Goal: Task Accomplishment & Management: Manage account settings

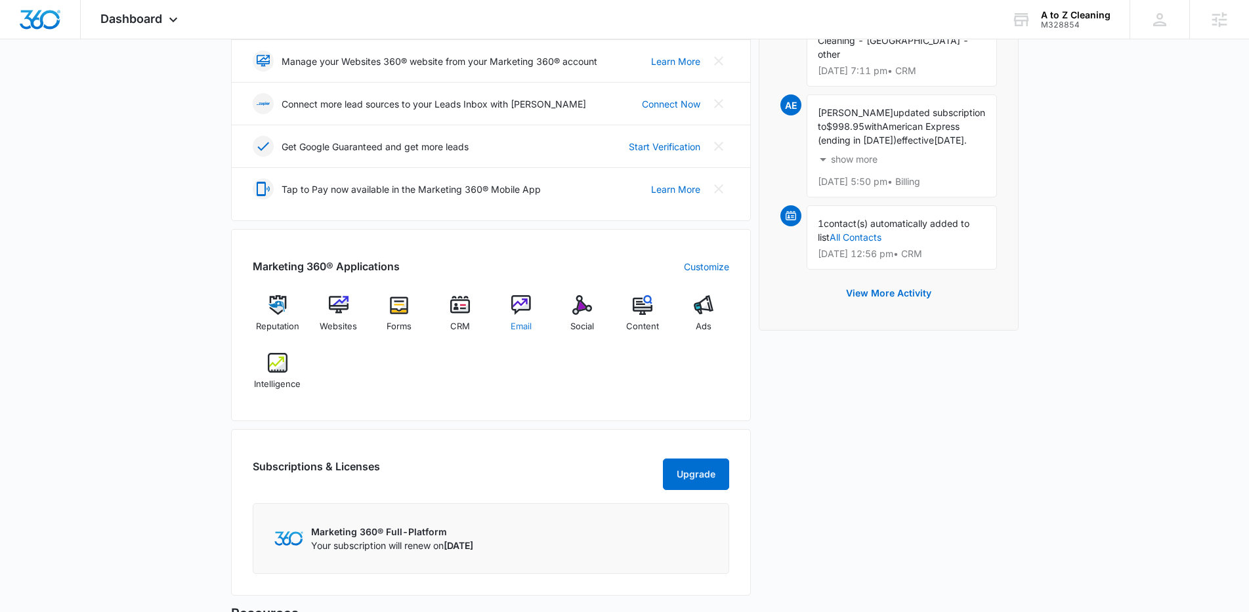
scroll to position [323, 0]
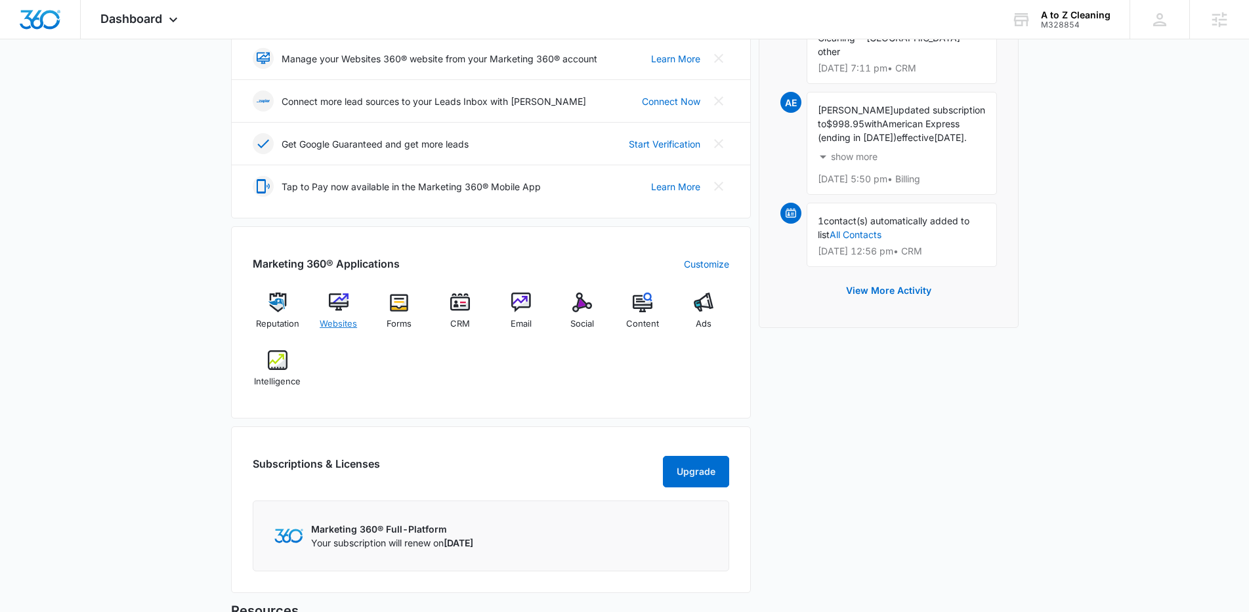
click at [331, 306] on img at bounding box center [339, 303] width 20 height 20
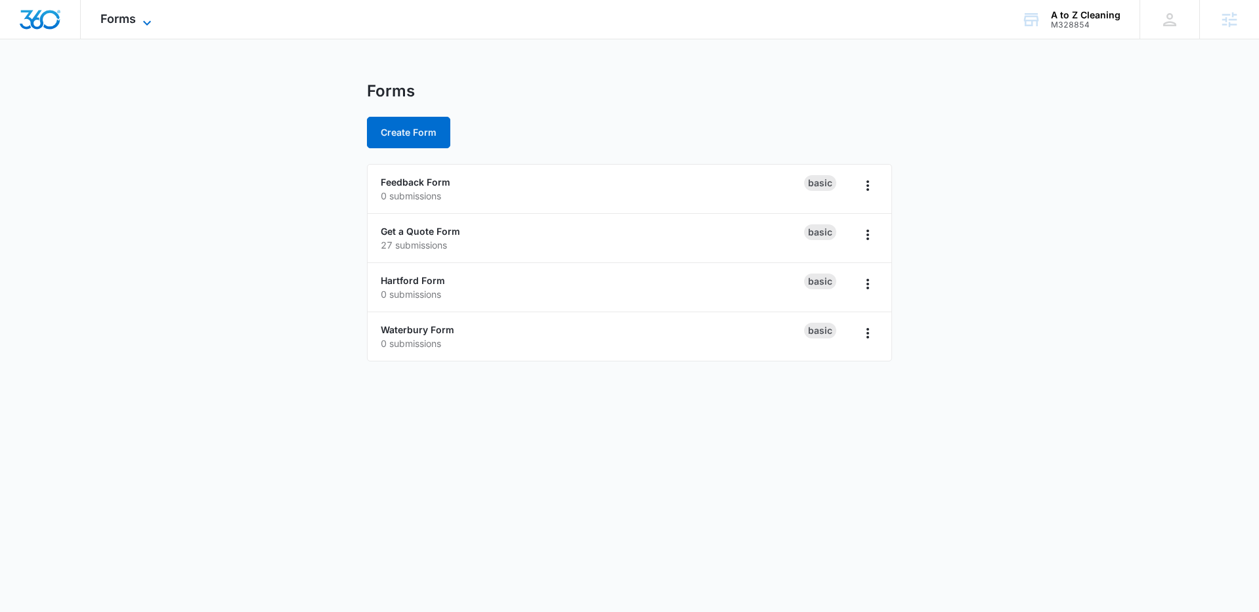
click at [144, 18] on icon at bounding box center [147, 23] width 16 height 16
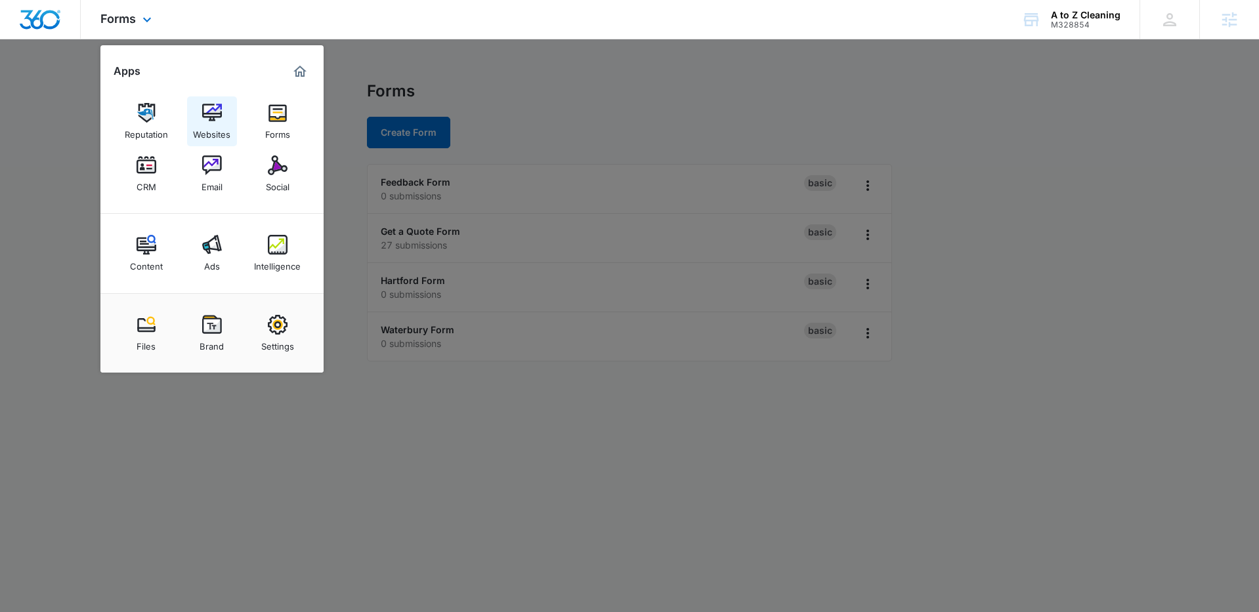
click at [214, 115] on img at bounding box center [212, 113] width 20 height 20
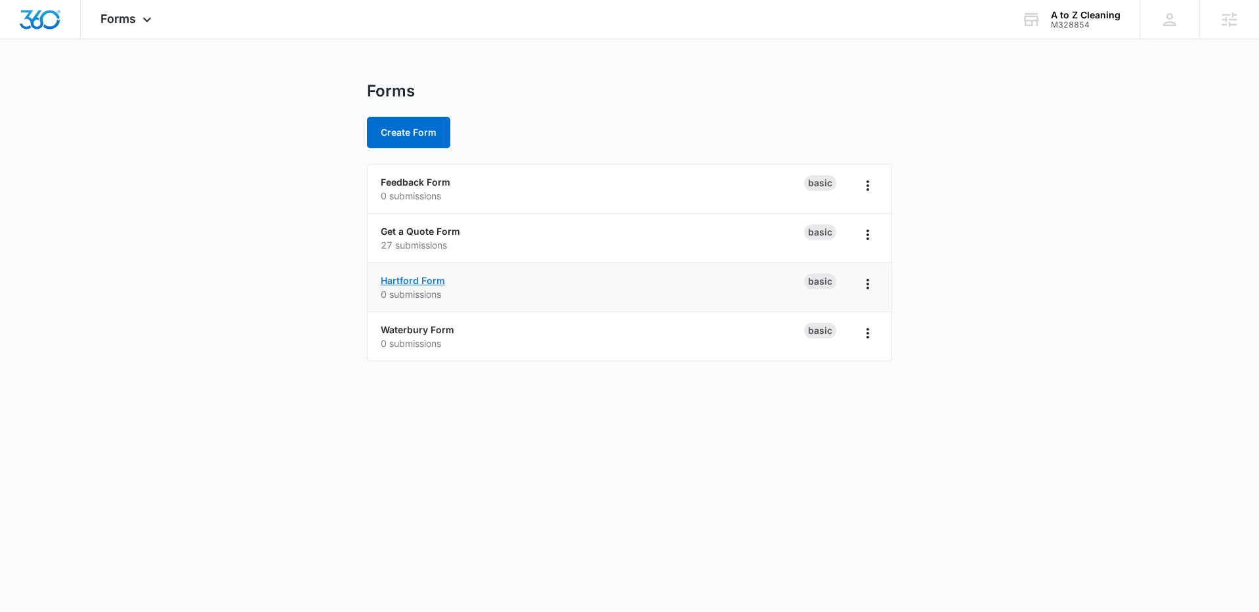
click at [417, 282] on link "Hartford Form" at bounding box center [413, 280] width 64 height 11
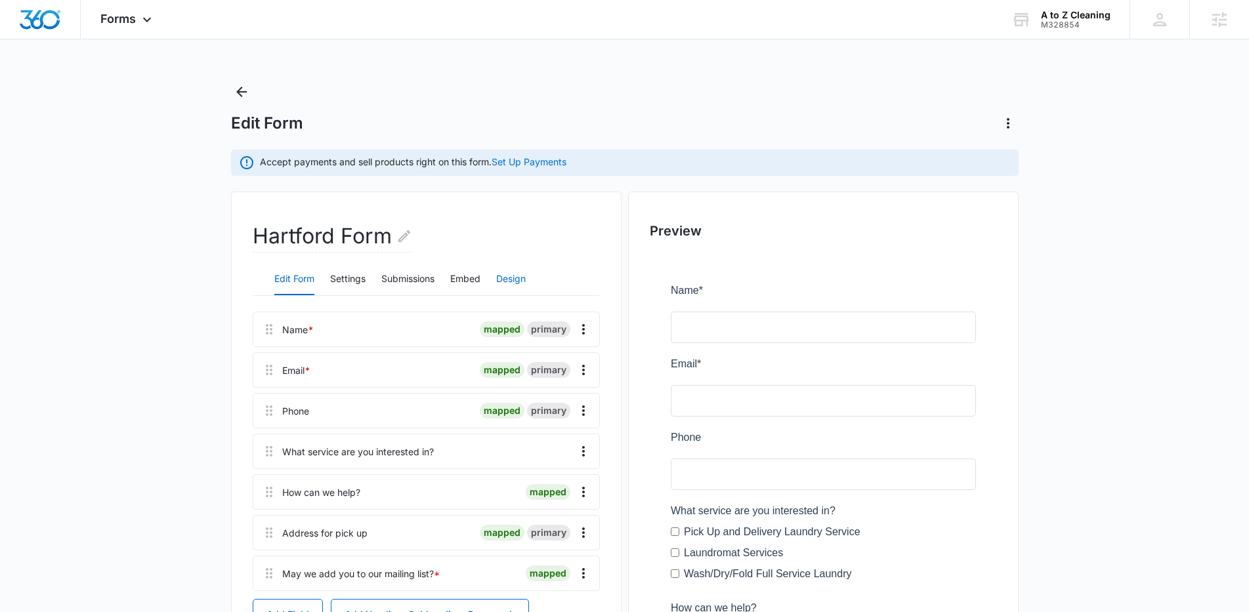
click at [514, 275] on button "Design" at bounding box center [511, 279] width 30 height 31
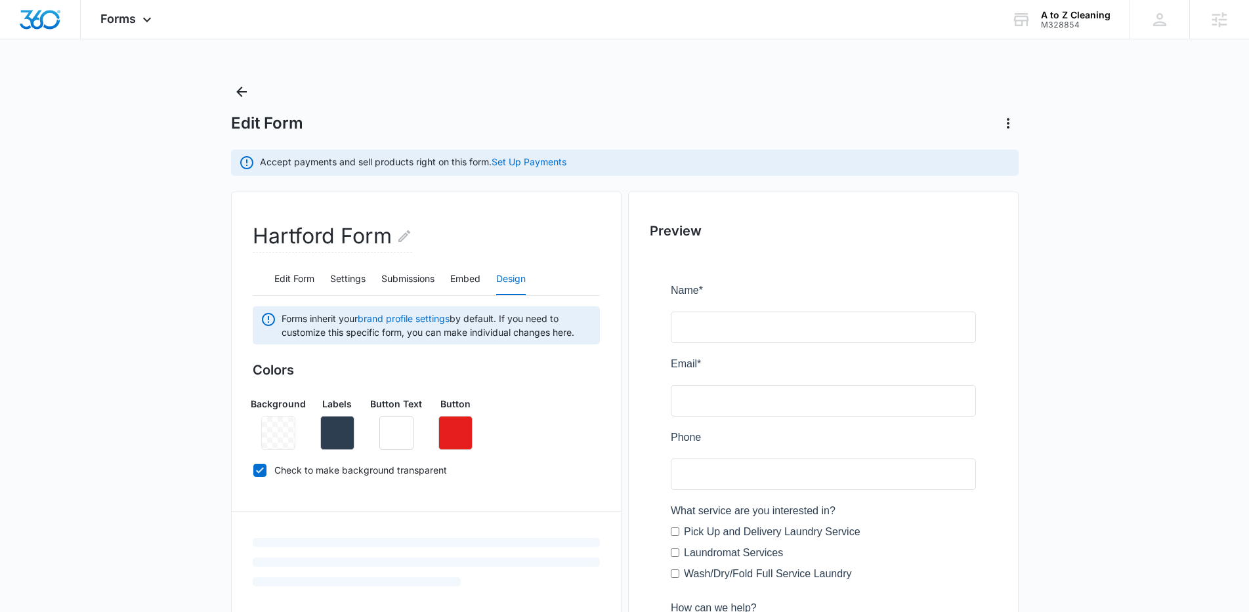
click at [278, 446] on div at bounding box center [278, 433] width 34 height 34
click at [334, 436] on icon "button" at bounding box center [337, 433] width 12 height 12
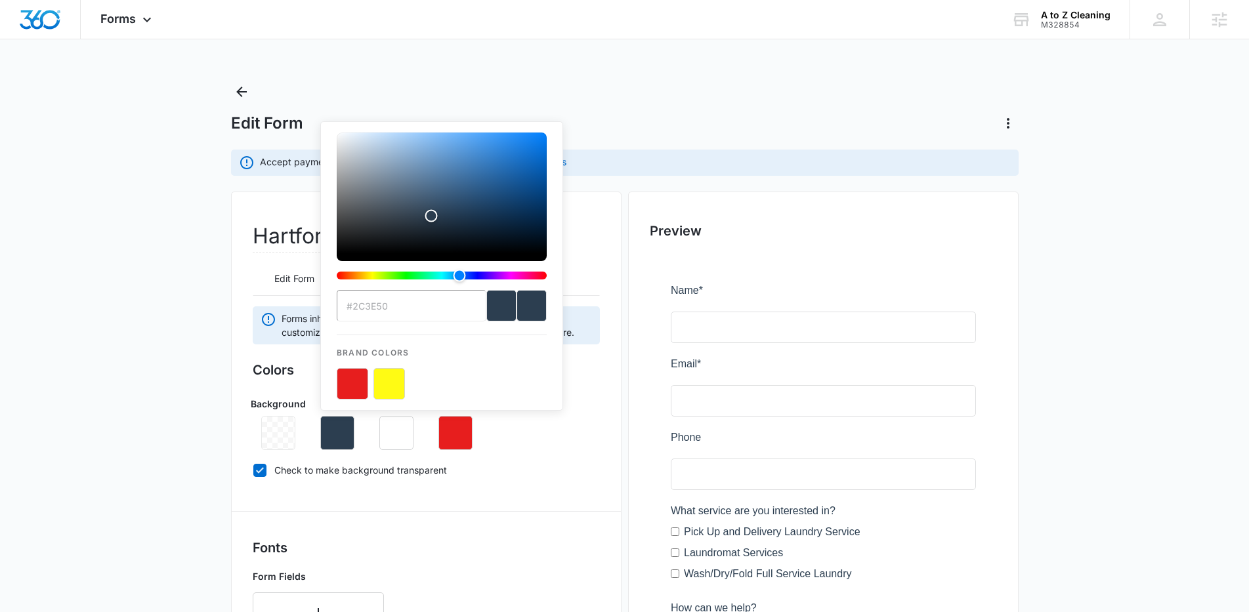
click at [381, 305] on input "#2C3E50" at bounding box center [412, 305] width 150 height 31
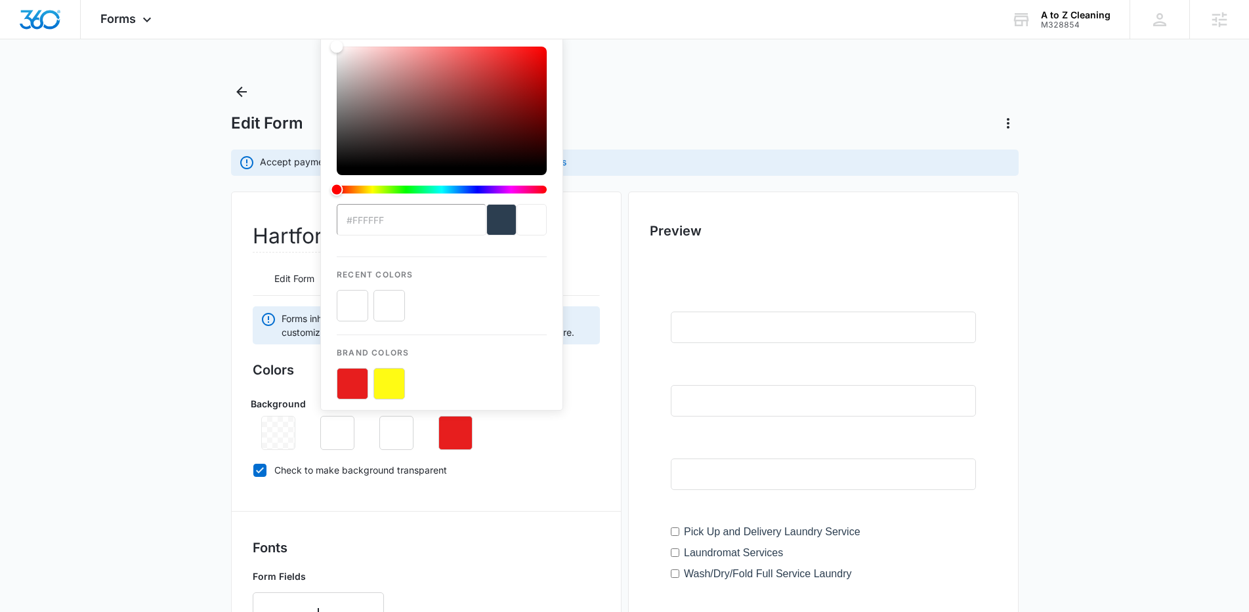
click at [357, 301] on button "color-picker-container" at bounding box center [352, 305] width 31 height 31
click at [387, 302] on button "color-picker-container" at bounding box center [388, 305] width 31 height 31
type input "#ffffff"
click at [567, 481] on div "Colors Background Labels #ffffff Recent Colors Brand Colors Button Text Button …" at bounding box center [426, 422] width 347 height 125
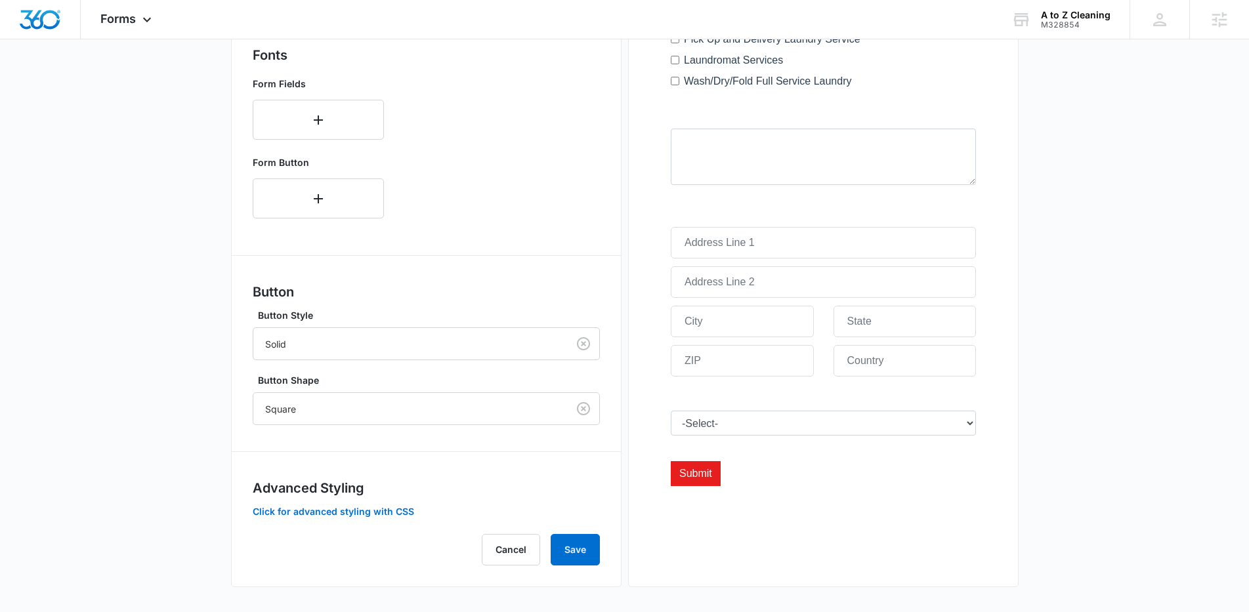
scroll to position [494, 0]
click at [316, 132] on button "button" at bounding box center [318, 118] width 131 height 40
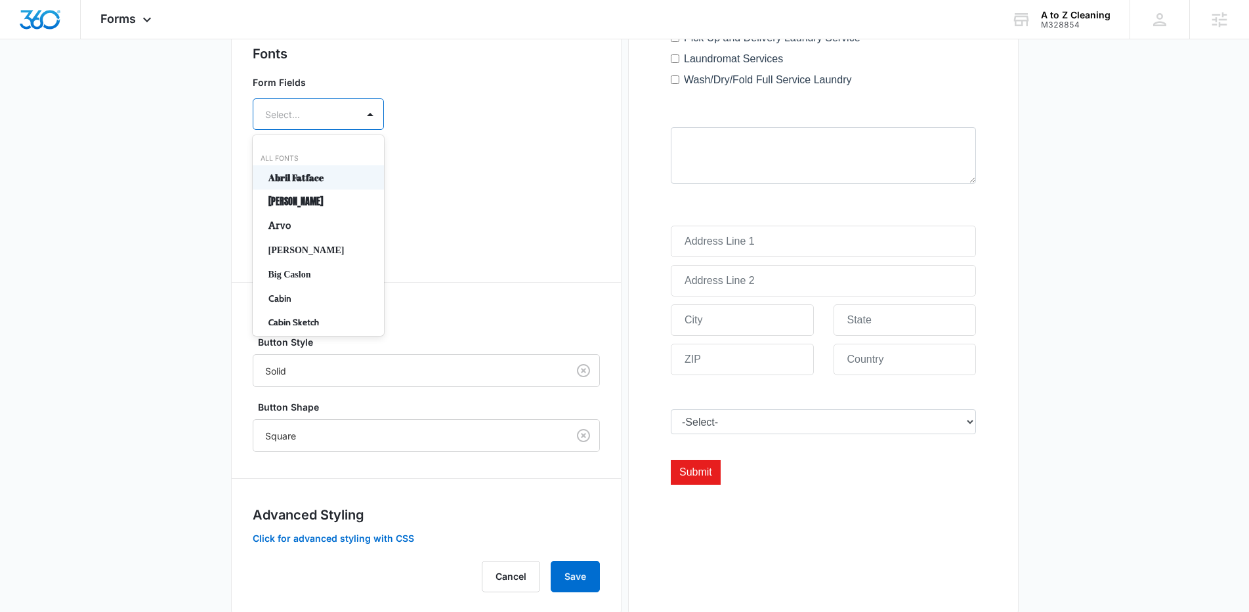
click at [324, 126] on div "Select..." at bounding box center [305, 115] width 104 height 30
click at [303, 105] on div "Select..." at bounding box center [305, 115] width 104 height 30
type input "op"
click at [312, 175] on p "Open Sans" at bounding box center [316, 178] width 97 height 14
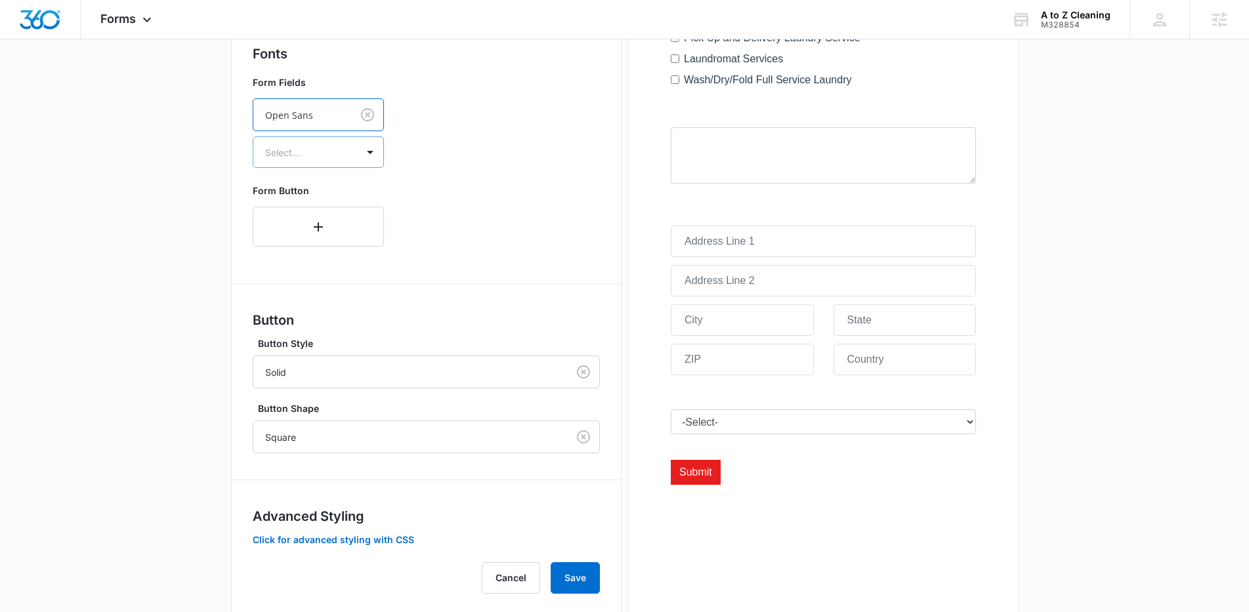
click at [307, 155] on div at bounding box center [302, 152] width 75 height 16
click at [312, 193] on p "Regular" at bounding box center [316, 199] width 97 height 14
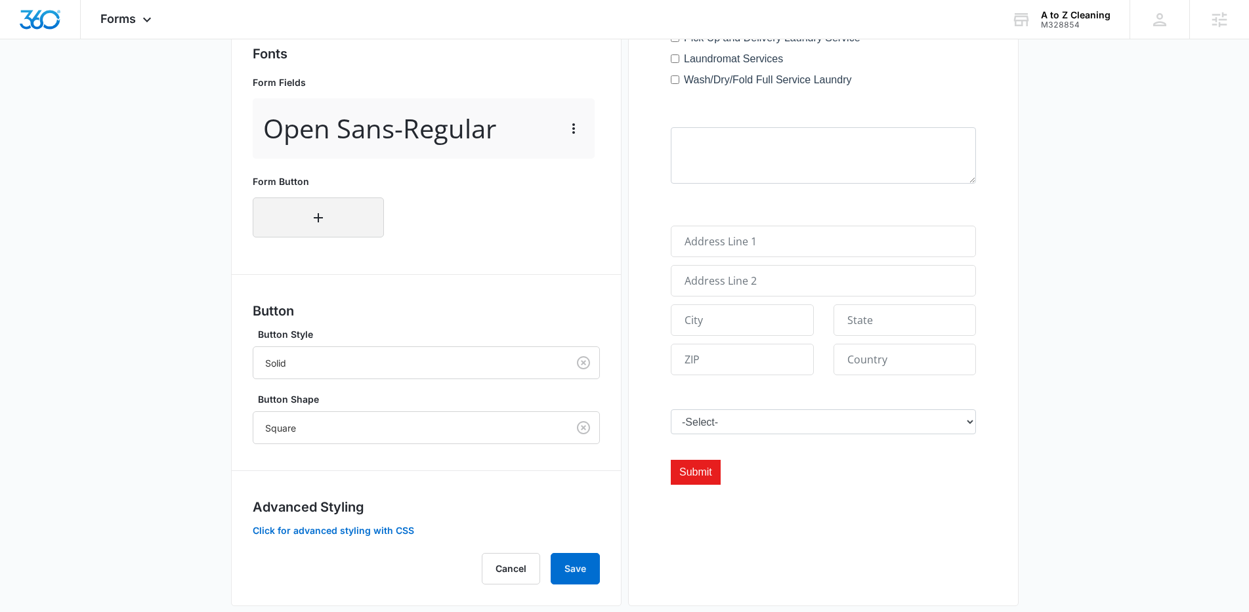
click at [310, 211] on icon "button" at bounding box center [318, 218] width 16 height 16
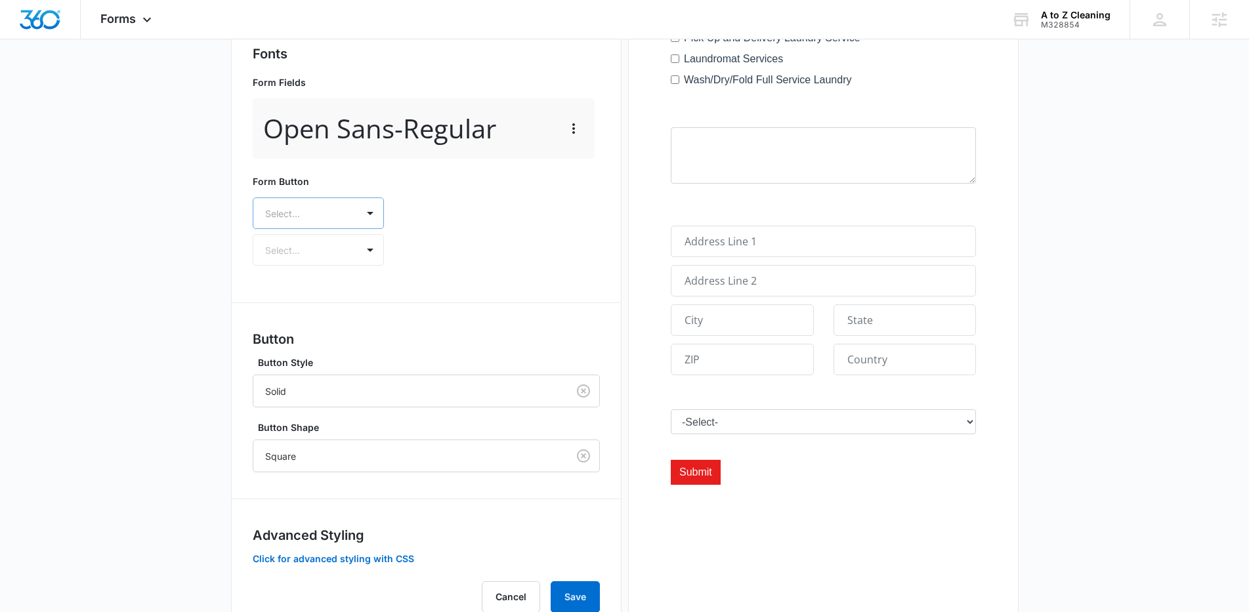
click at [321, 221] on div at bounding box center [302, 213] width 75 height 16
type input "op"
click at [326, 277] on p "Open Sans" at bounding box center [316, 277] width 97 height 14
click at [325, 258] on div at bounding box center [302, 251] width 75 height 16
click at [324, 301] on p "Regular" at bounding box center [316, 298] width 97 height 14
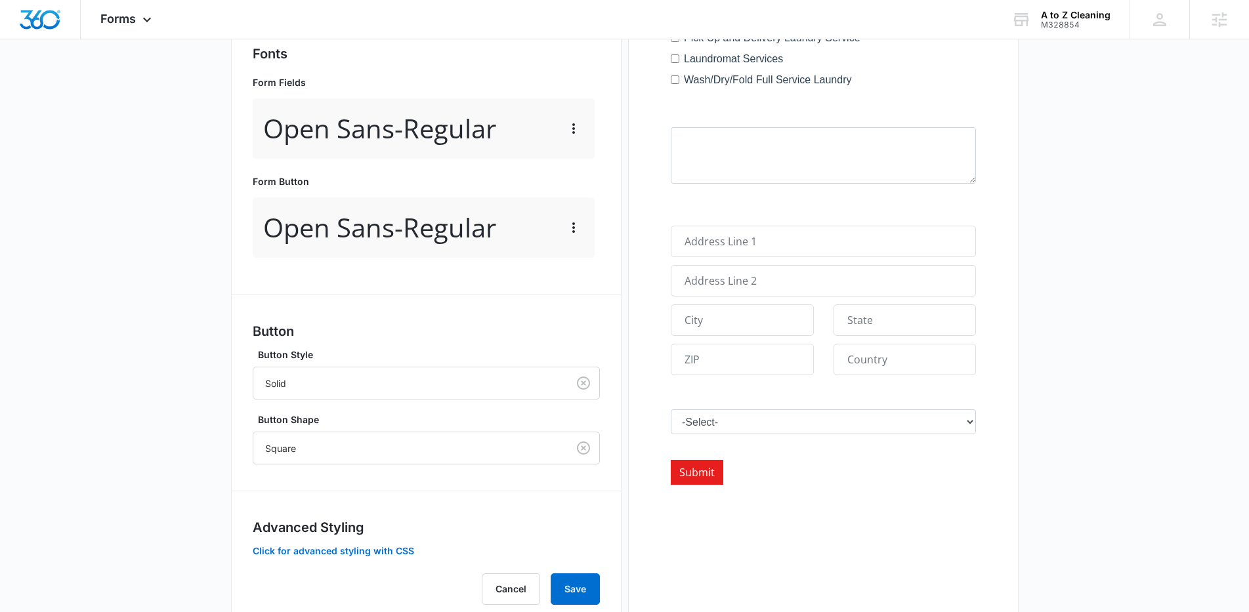
click at [463, 307] on div "Forms inherit your brand profile settings by default. If you need to customize …" at bounding box center [426, 208] width 347 height 793
click at [421, 442] on div at bounding box center [407, 448] width 285 height 16
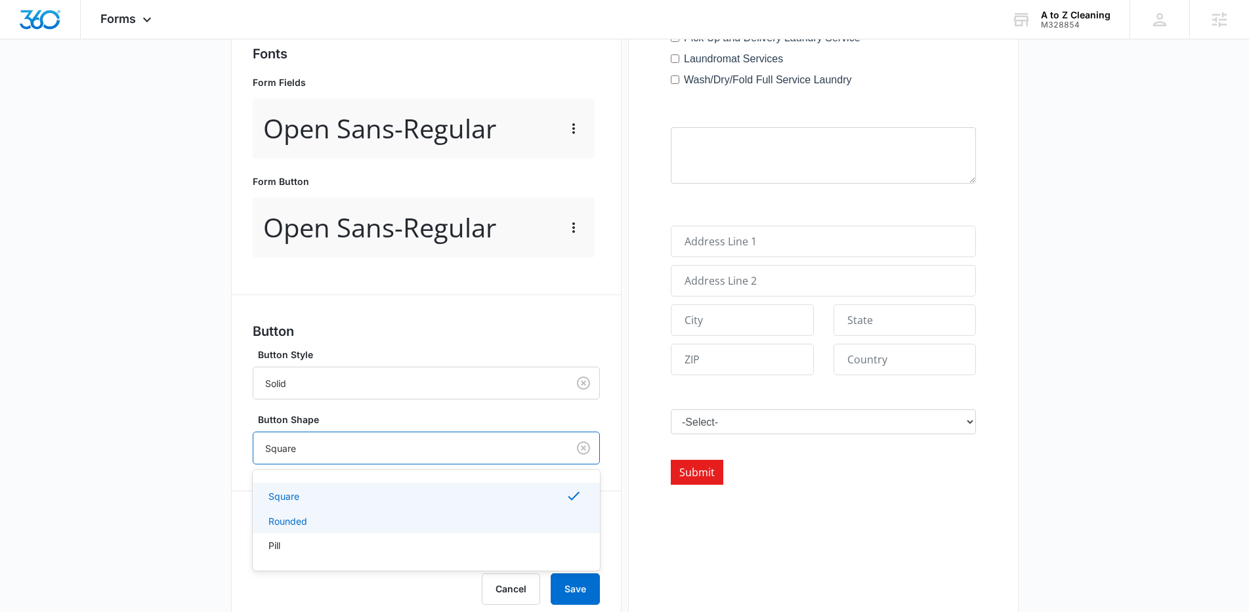
click at [283, 520] on p "Rounded" at bounding box center [287, 521] width 39 height 14
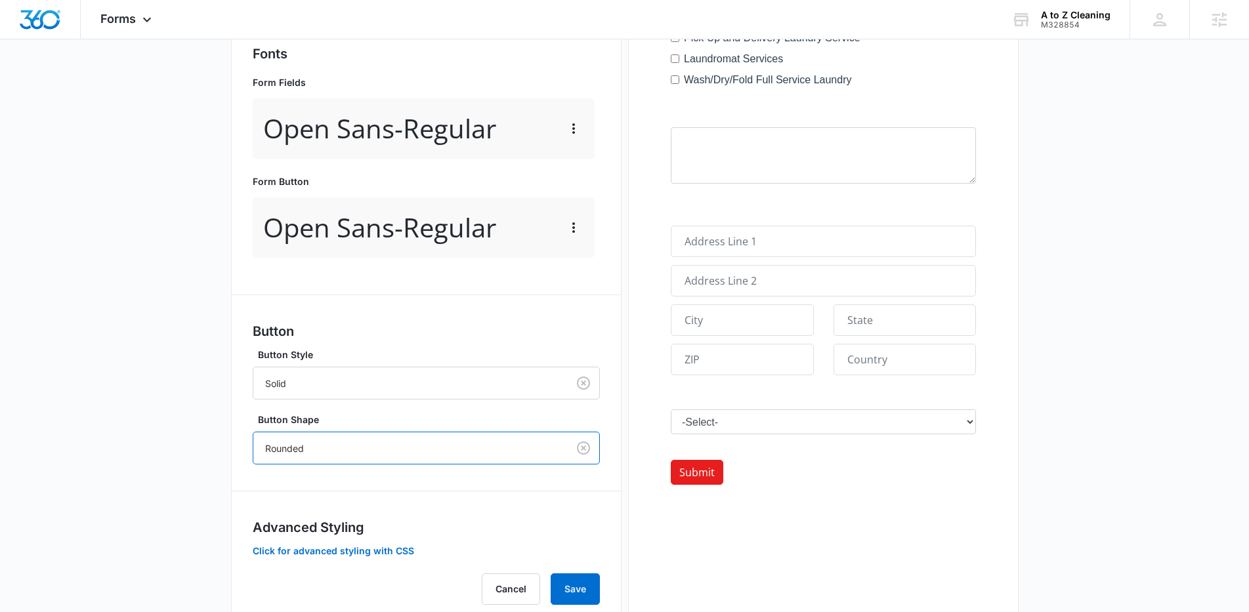
click at [297, 457] on div "Rounded" at bounding box center [410, 449] width 314 height 30
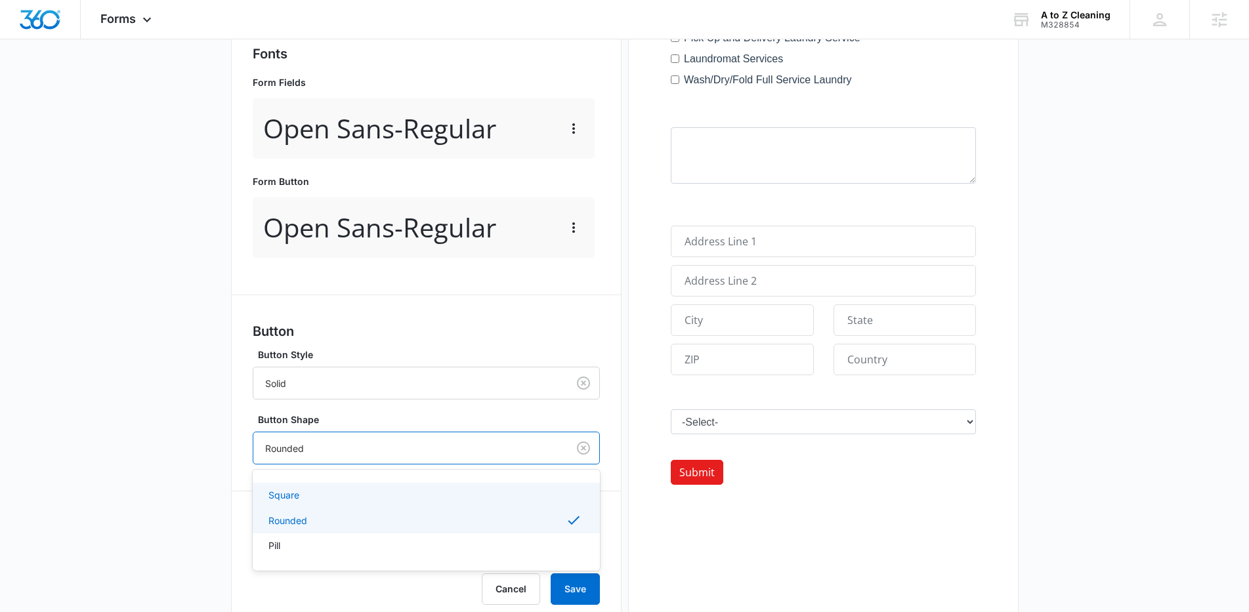
click at [294, 490] on p "Square" at bounding box center [283, 495] width 31 height 14
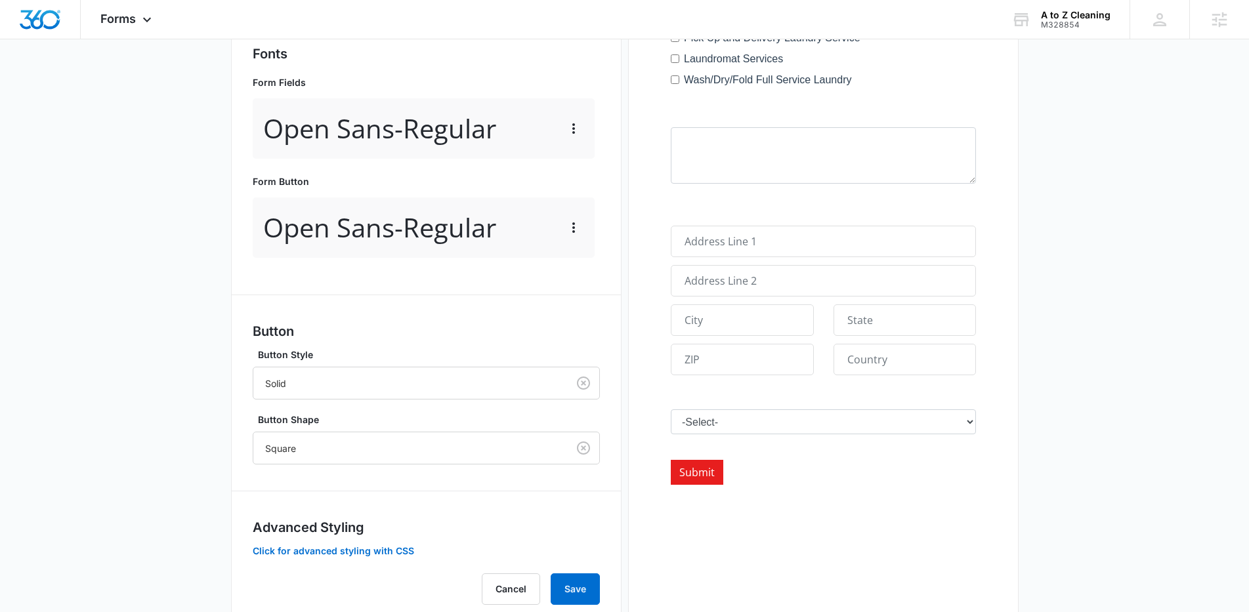
click at [212, 469] on main "Edit Form Accept payments and sell products right on this form. Set Up Payments…" at bounding box center [624, 120] width 1249 height 1066
click at [576, 586] on button "Save" at bounding box center [575, 589] width 49 height 31
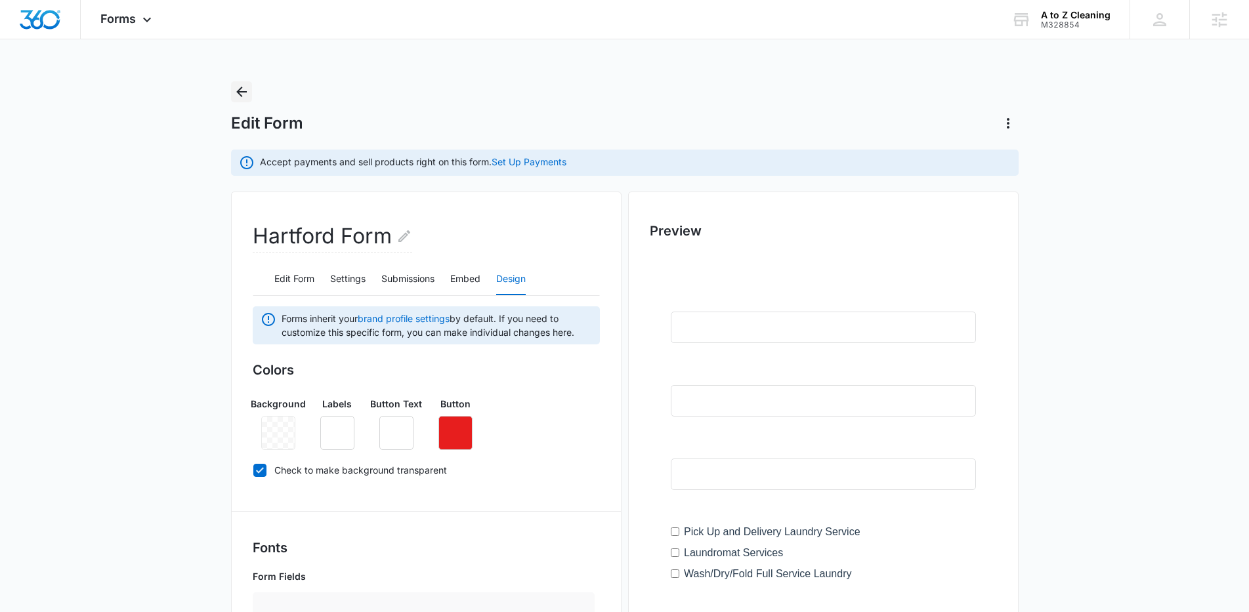
click at [244, 85] on icon "Back" at bounding box center [242, 92] width 16 height 16
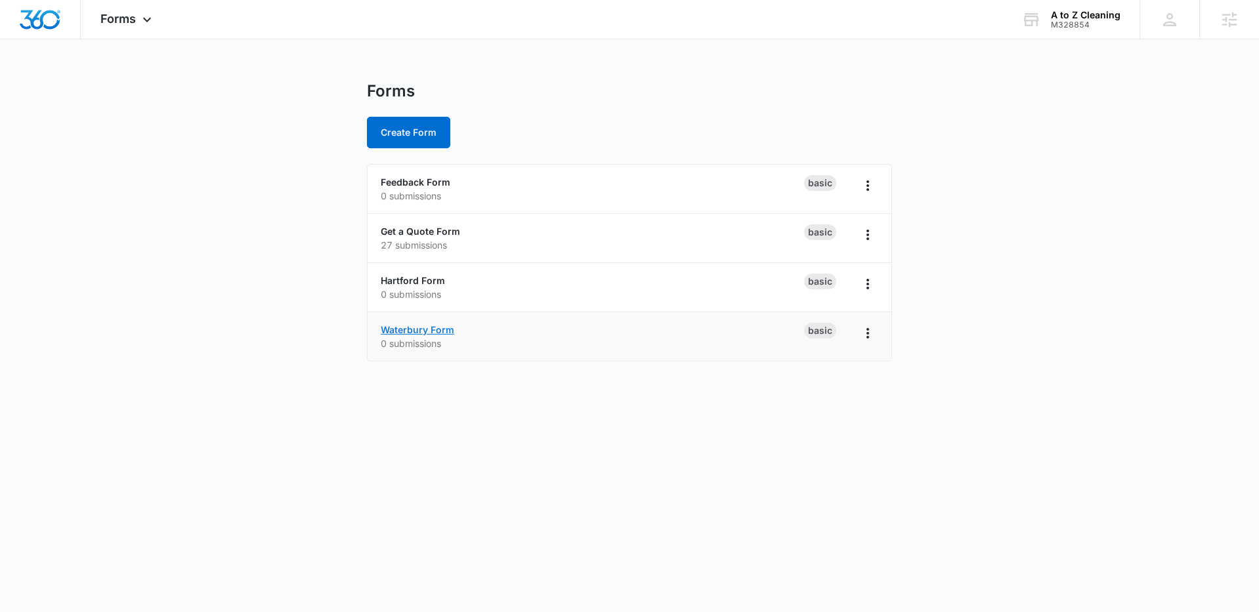
click at [430, 331] on link "Waterbury Form" at bounding box center [417, 329] width 73 height 11
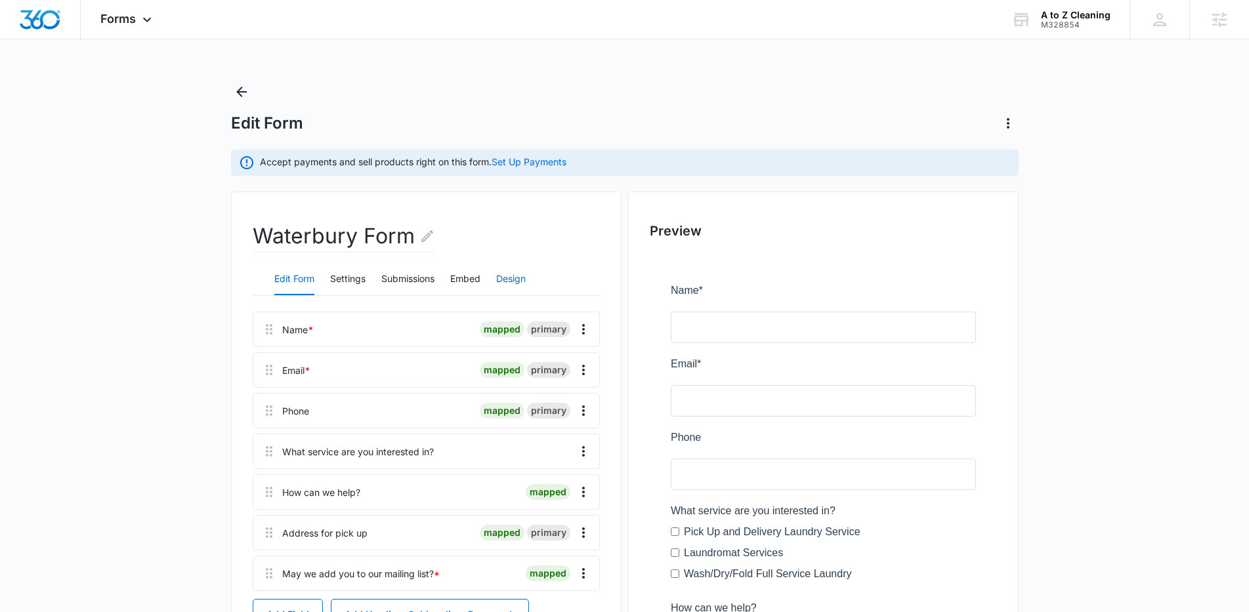
click at [516, 280] on button "Design" at bounding box center [511, 279] width 30 height 31
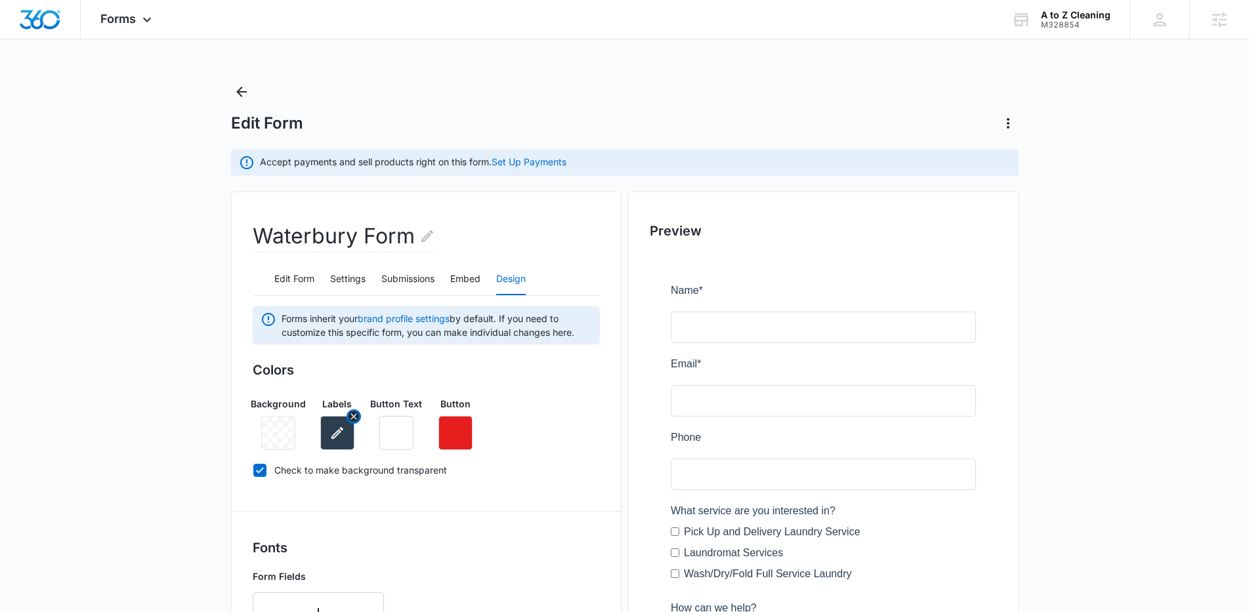
click at [352, 433] on button "button" at bounding box center [337, 433] width 34 height 34
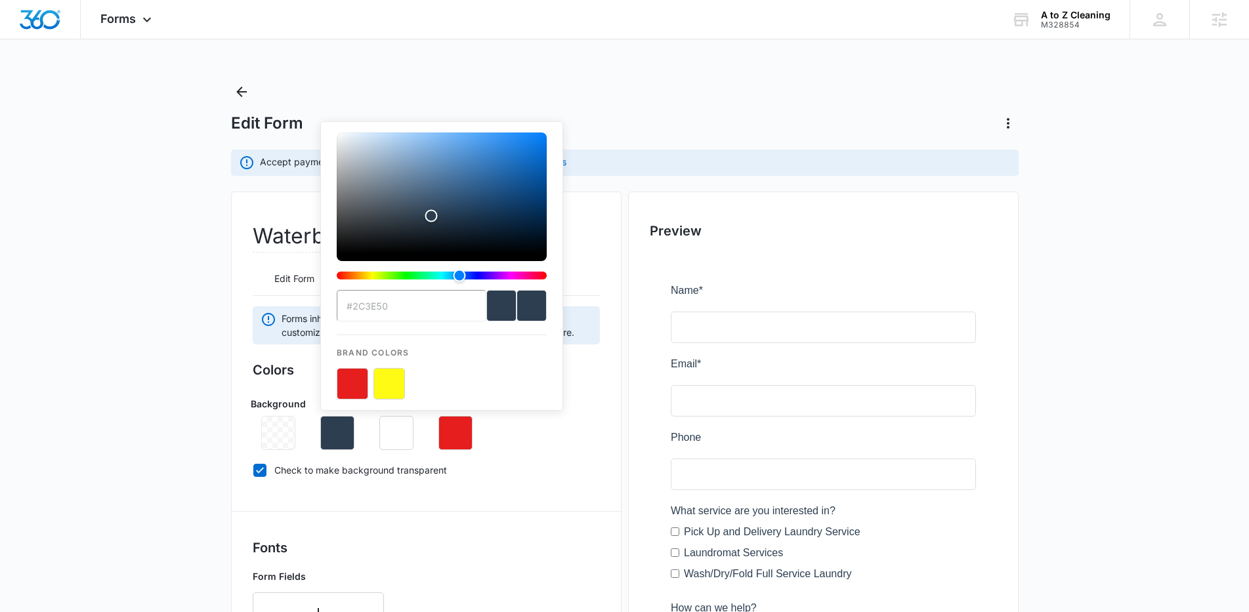
click at [404, 308] on input "#2C3E50" at bounding box center [412, 305] width 150 height 31
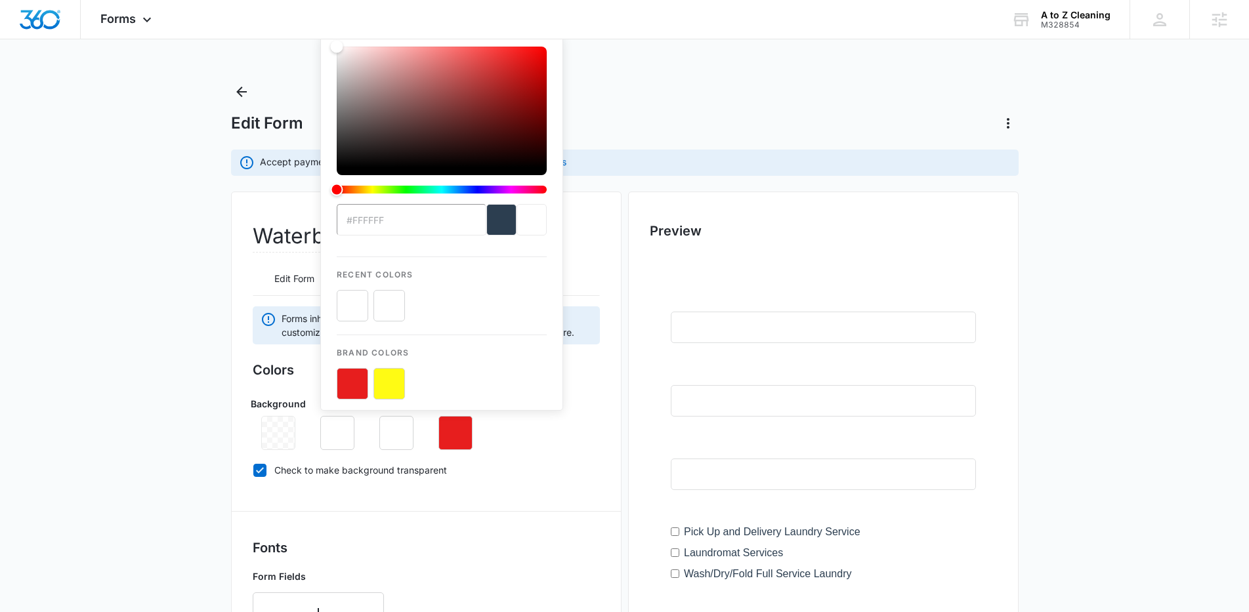
type input "#ffffff"
click at [386, 314] on button "color-picker-container" at bounding box center [388, 305] width 31 height 31
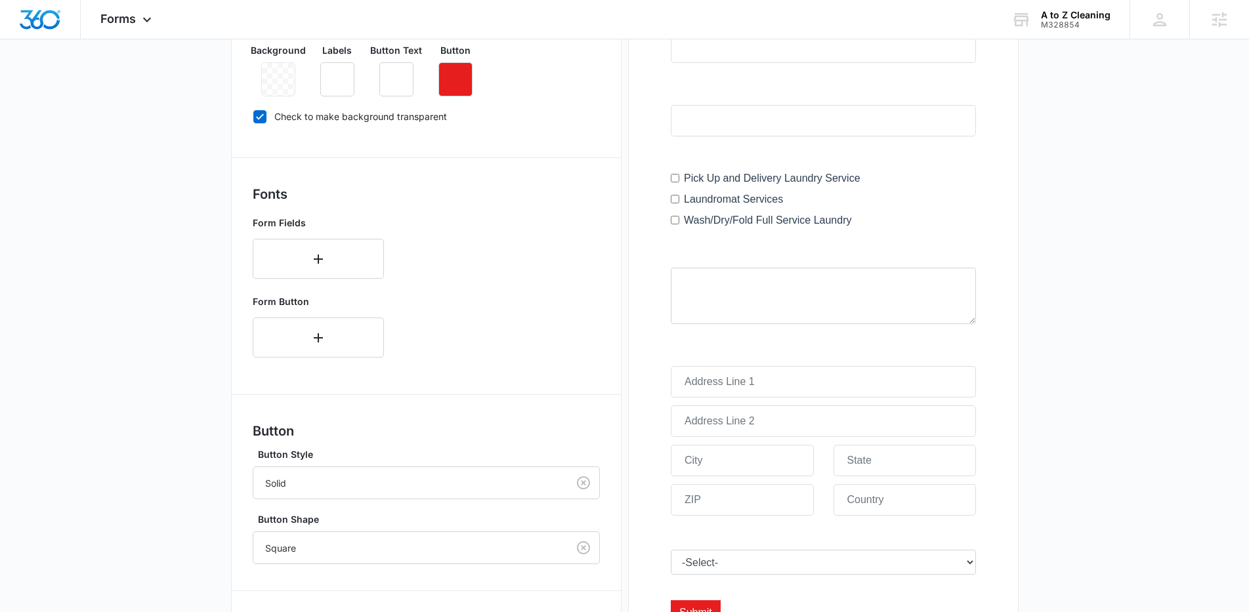
scroll to position [354, 0]
click at [314, 270] on button "button" at bounding box center [318, 258] width 131 height 40
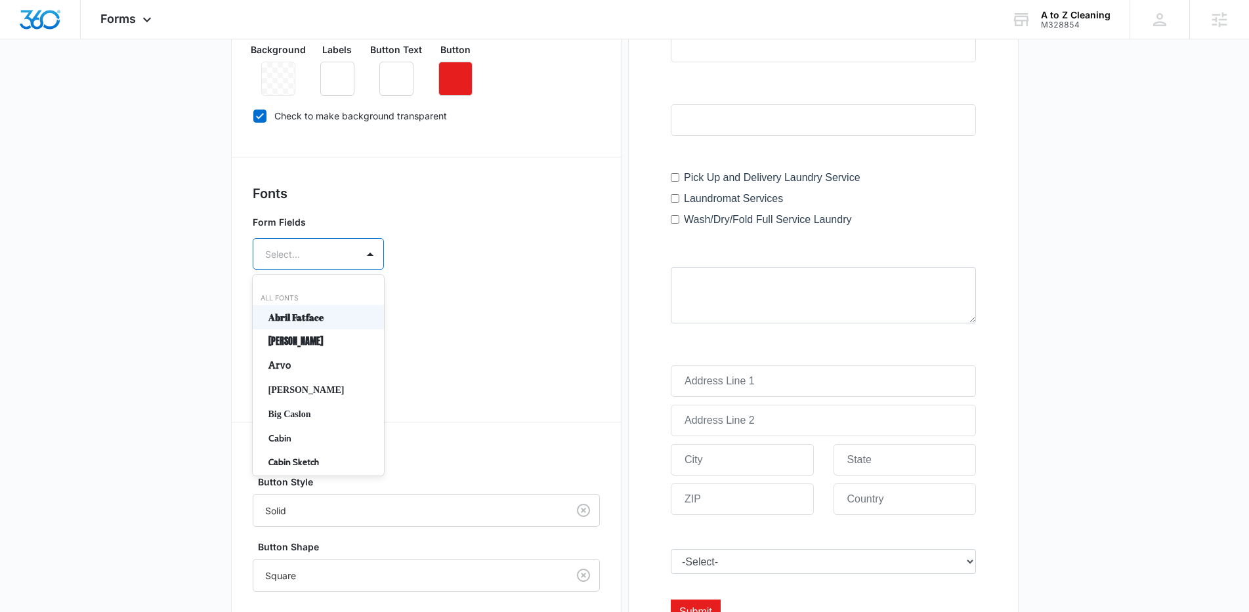
click at [316, 262] on div "Select..." at bounding box center [305, 255] width 104 height 30
type input "op"
click at [321, 324] on div "Open Sans" at bounding box center [318, 317] width 131 height 24
click at [316, 299] on div at bounding box center [302, 292] width 75 height 16
click at [320, 326] on div "Regular" at bounding box center [318, 338] width 131 height 24
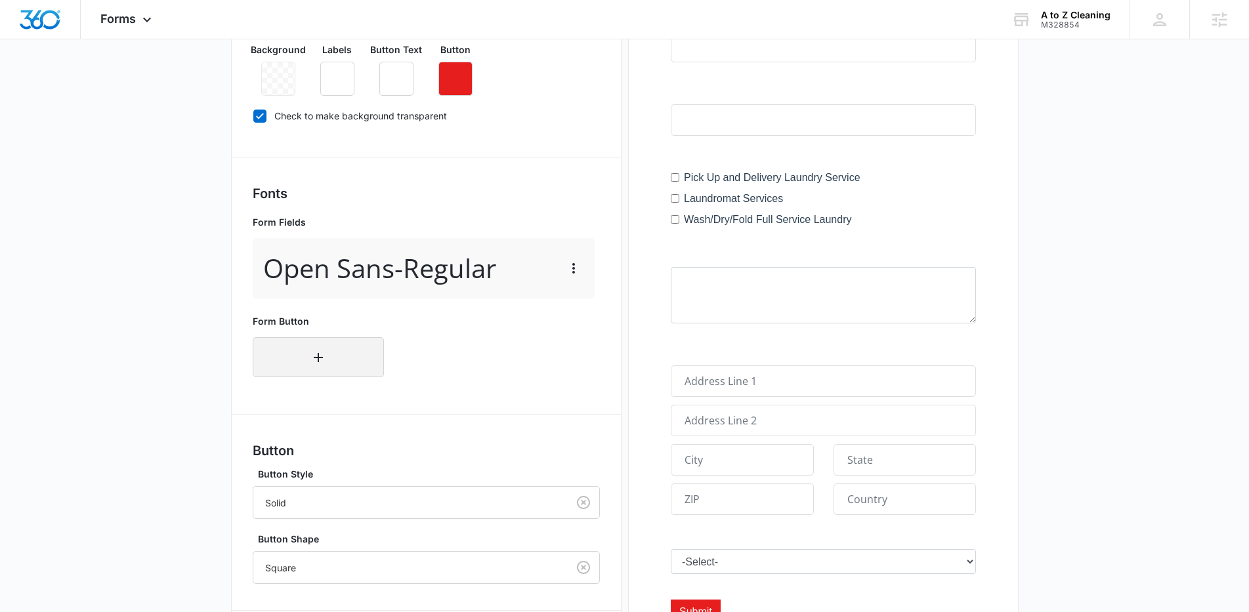
click at [329, 349] on button "button" at bounding box center [318, 357] width 131 height 40
click at [340, 364] on div "Select..." at bounding box center [305, 354] width 104 height 30
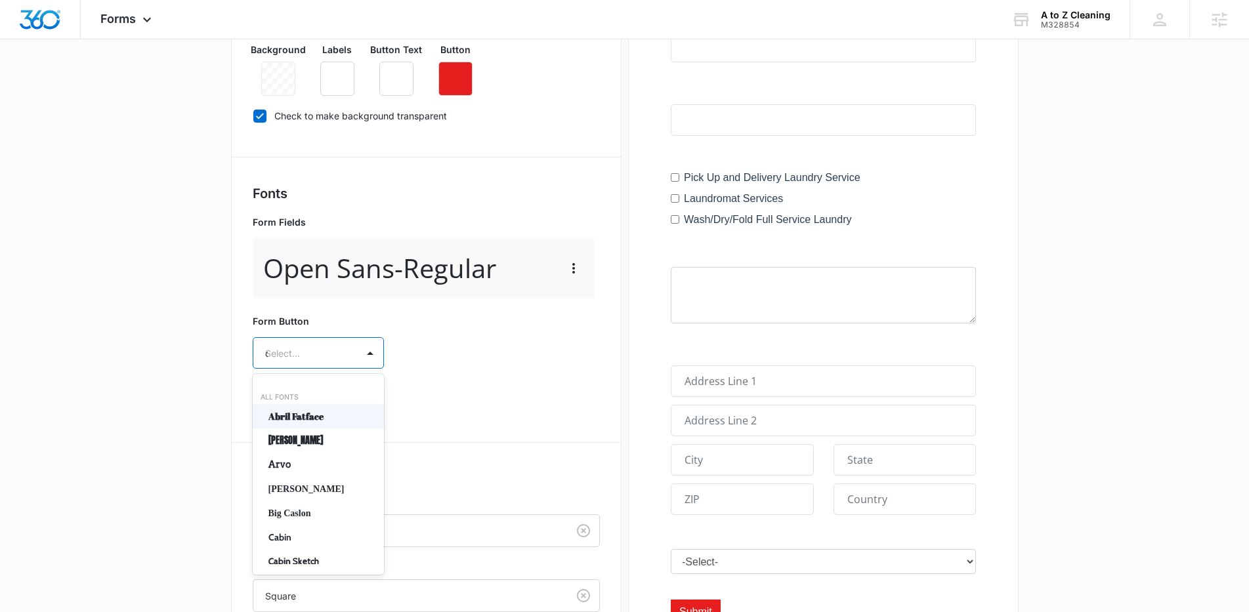
type input "op"
click at [342, 409] on p "Open Sans" at bounding box center [316, 416] width 97 height 14
click at [336, 394] on div at bounding box center [302, 391] width 75 height 16
click at [333, 431] on p "Regular" at bounding box center [316, 437] width 97 height 14
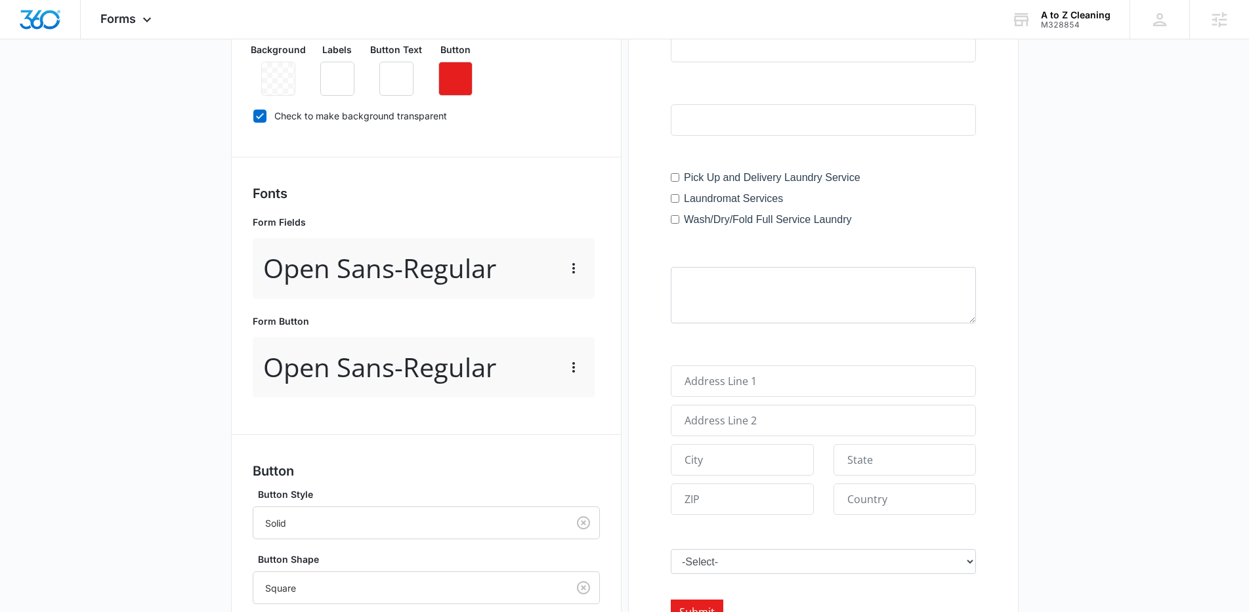
click at [437, 402] on div "Form Button Open Sans - Regular" at bounding box center [426, 356] width 347 height 94
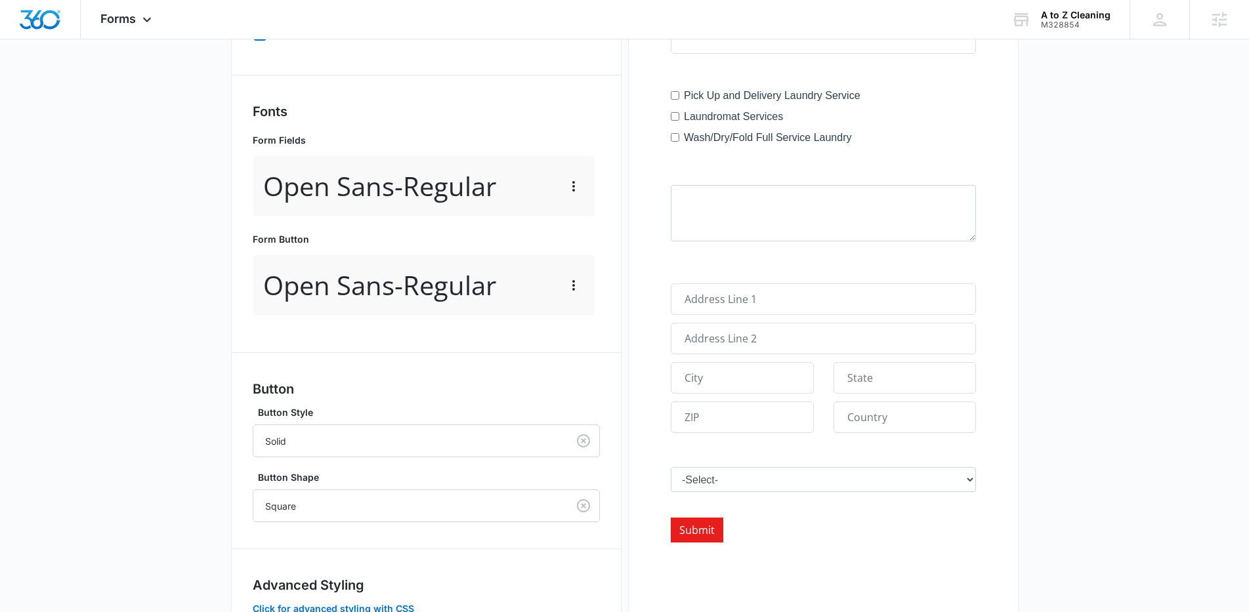
scroll to position [535, 0]
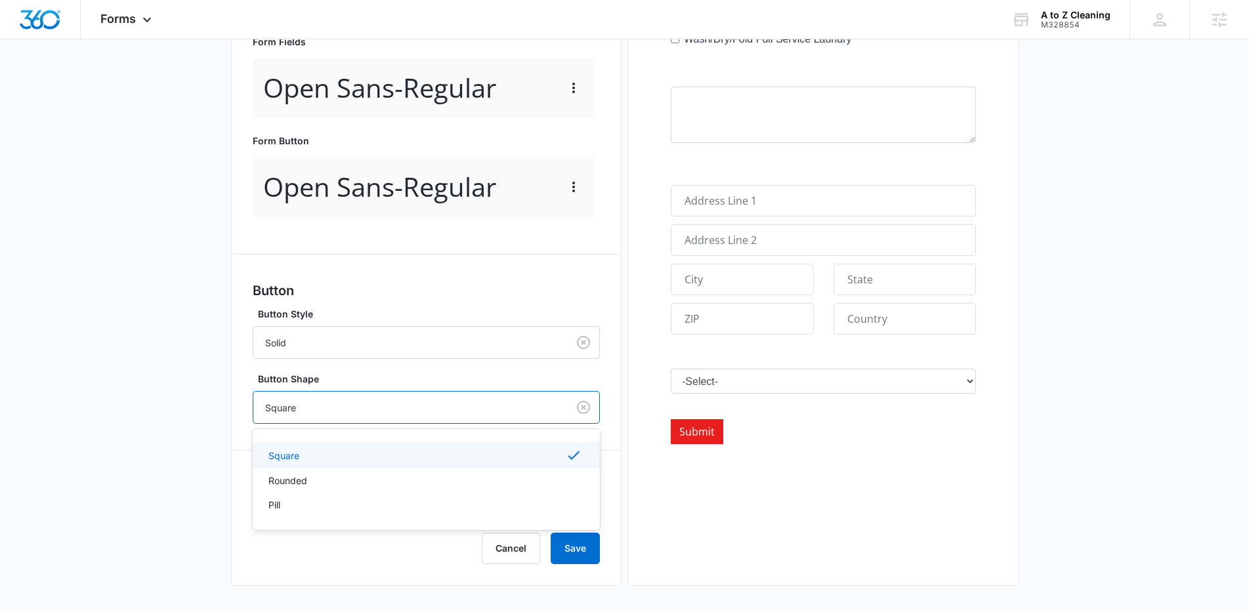
click at [327, 413] on div at bounding box center [407, 408] width 285 height 16
click at [281, 476] on p "Rounded" at bounding box center [287, 481] width 39 height 14
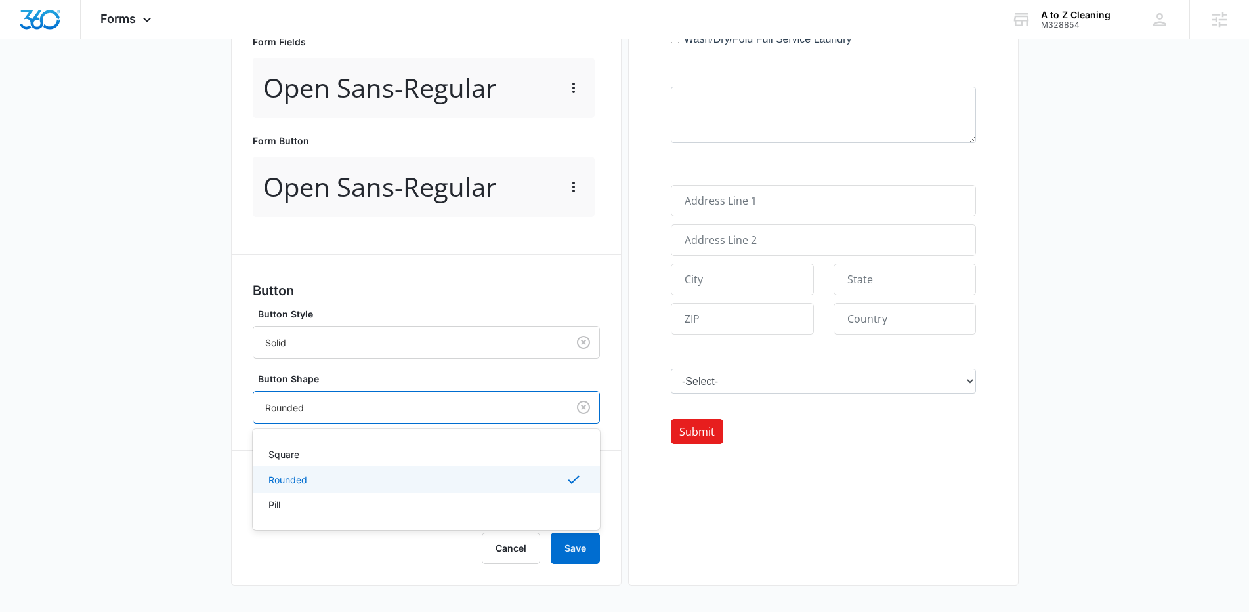
click at [294, 407] on div at bounding box center [407, 408] width 285 height 16
click at [295, 450] on p "Square" at bounding box center [283, 455] width 31 height 14
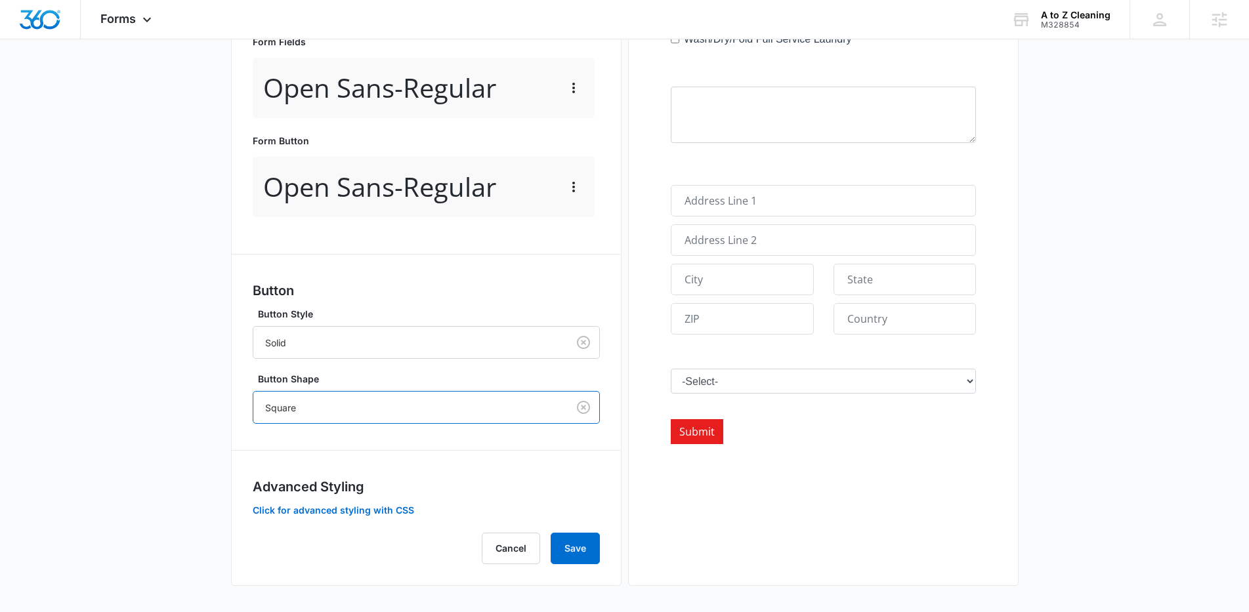
click at [479, 474] on div "Forms inherit your brand profile settings by default. If you need to customize …" at bounding box center [426, 168] width 347 height 793
click at [562, 550] on button "Save" at bounding box center [575, 548] width 49 height 31
click at [138, 24] on div "Forms Apps Reputation Websites Forms CRM Email Social Content Ads Intelligence …" at bounding box center [128, 19] width 94 height 39
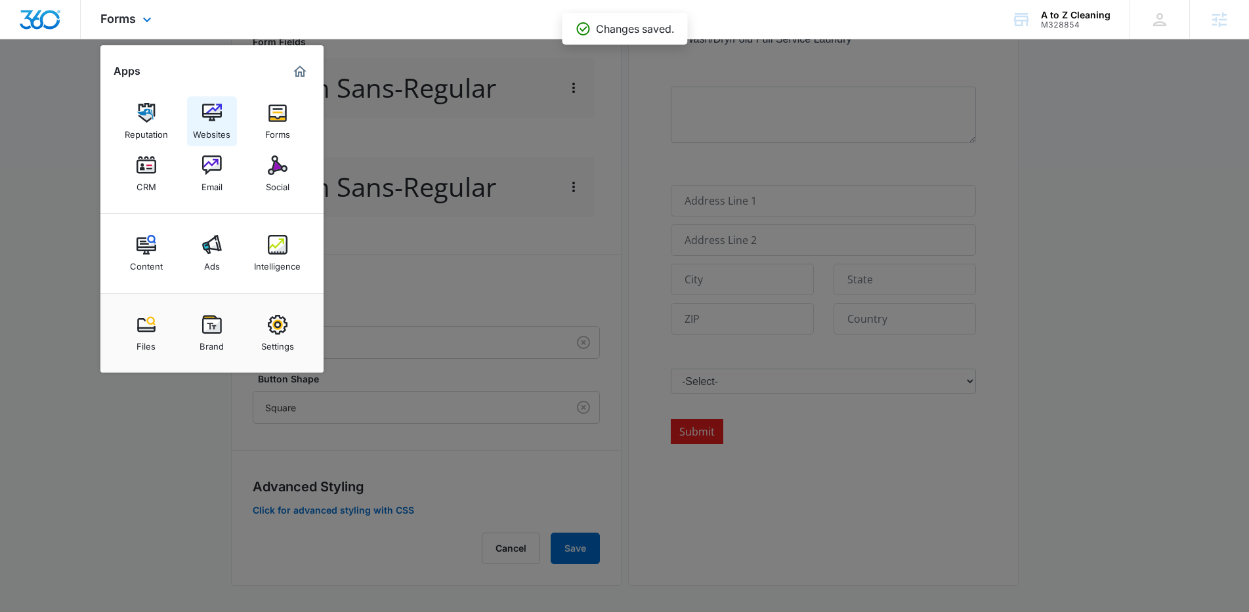
click at [209, 121] on img at bounding box center [212, 113] width 20 height 20
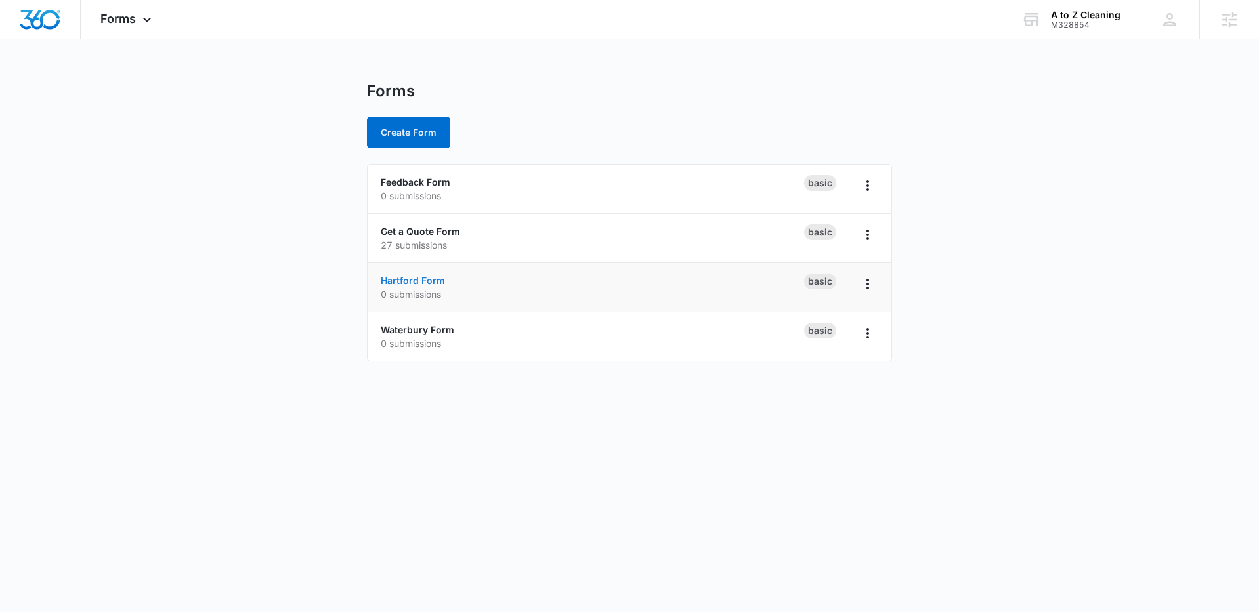
click at [425, 283] on link "Hartford Form" at bounding box center [413, 280] width 64 height 11
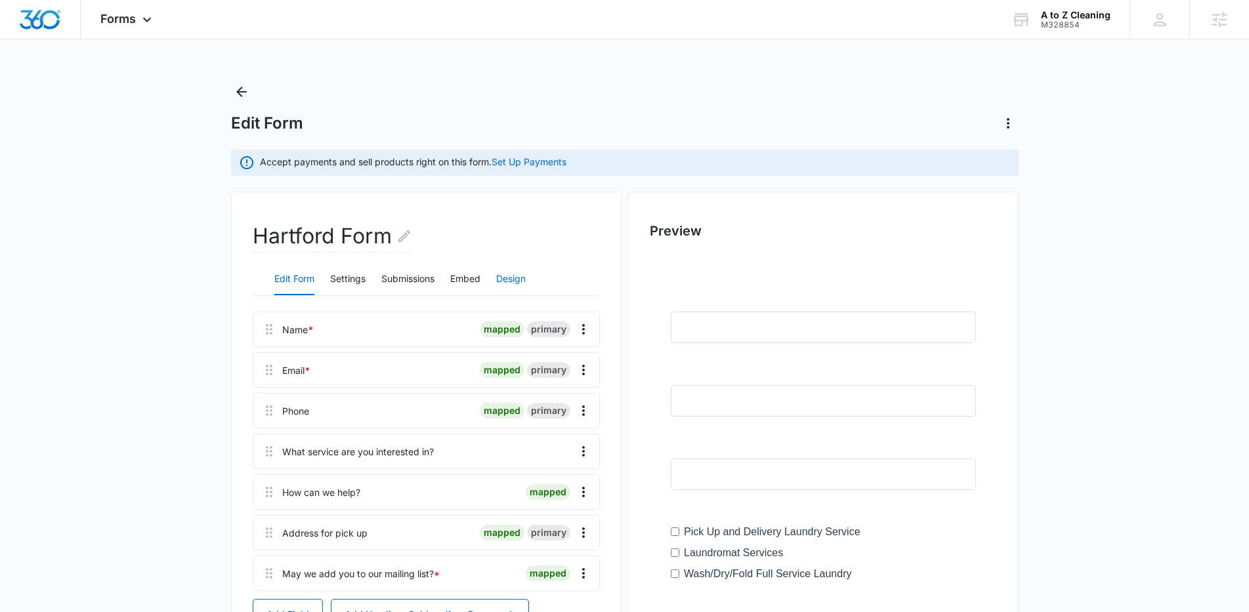
click at [508, 278] on button "Design" at bounding box center [511, 279] width 30 height 31
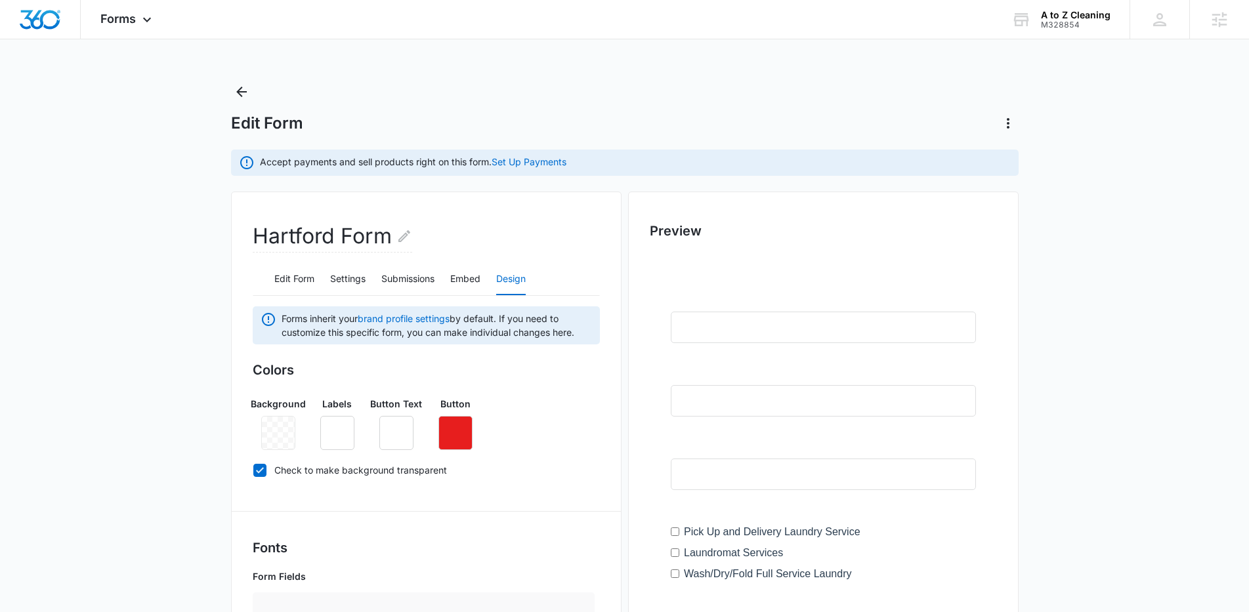
click at [278, 430] on div at bounding box center [278, 433] width 34 height 34
click at [279, 432] on div at bounding box center [278, 433] width 34 height 34
click at [262, 472] on icon at bounding box center [260, 471] width 12 height 12
click at [253, 471] on input "Check to make background transparent" at bounding box center [253, 470] width 1 height 1
click at [271, 433] on icon "button" at bounding box center [278, 433] width 16 height 16
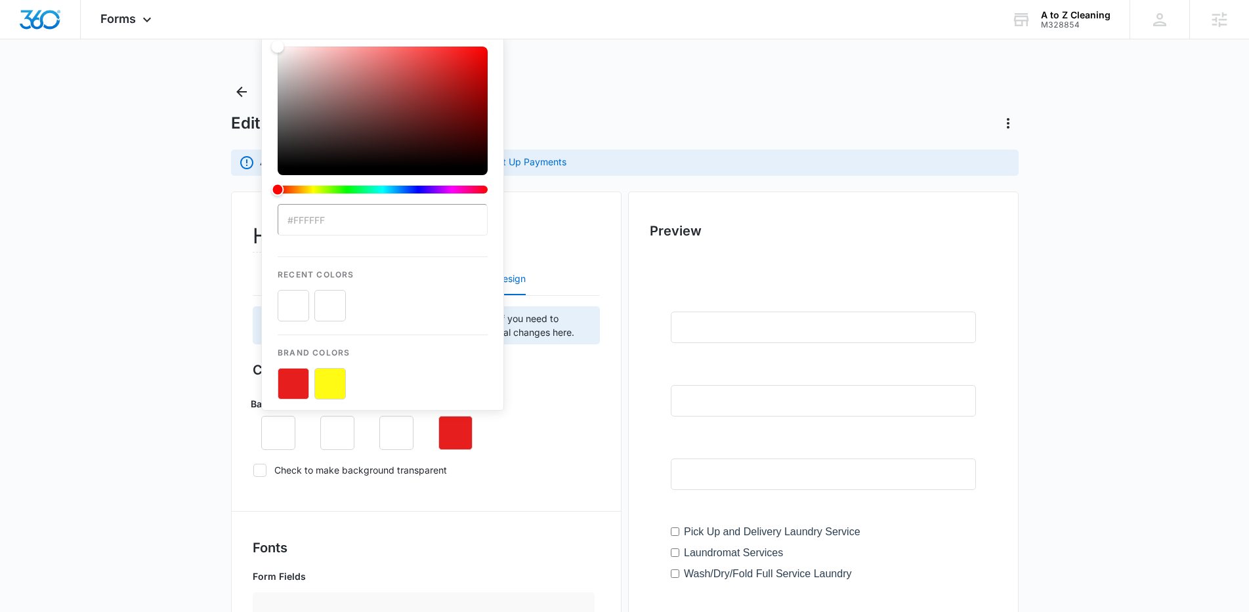
click at [259, 469] on icon at bounding box center [260, 471] width 12 height 12
click at [253, 470] on input "Check to make background transparent" at bounding box center [253, 470] width 1 height 1
checkbox input "true"
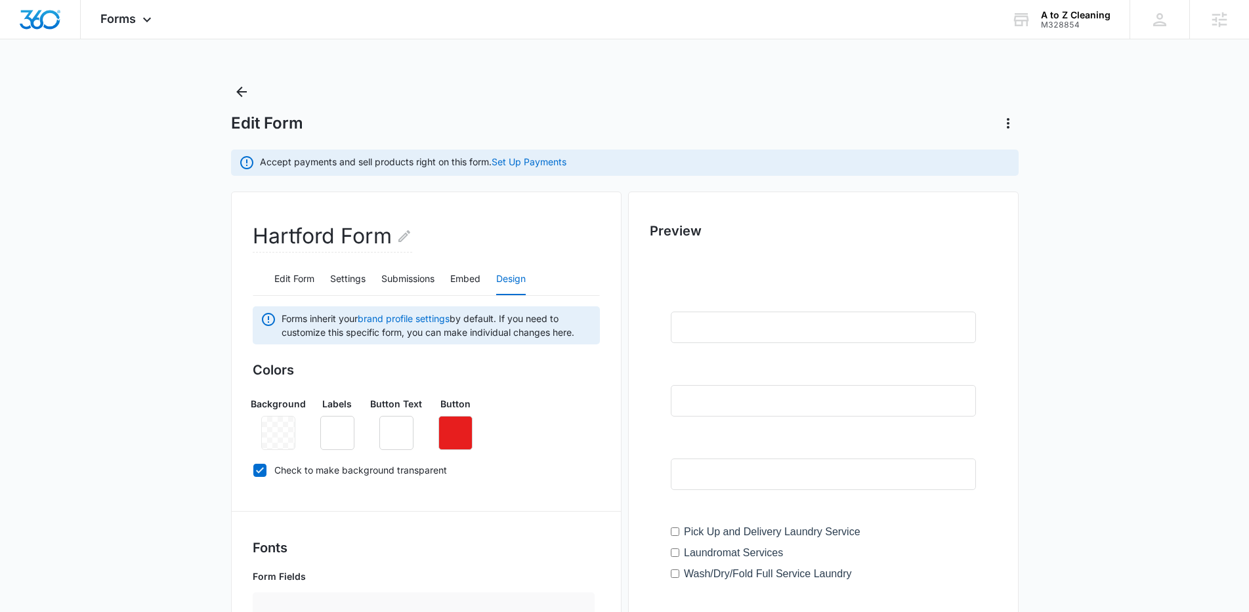
click at [485, 484] on div "Colors Background Labels Button Text Button Check to make background transparent" at bounding box center [426, 422] width 347 height 125
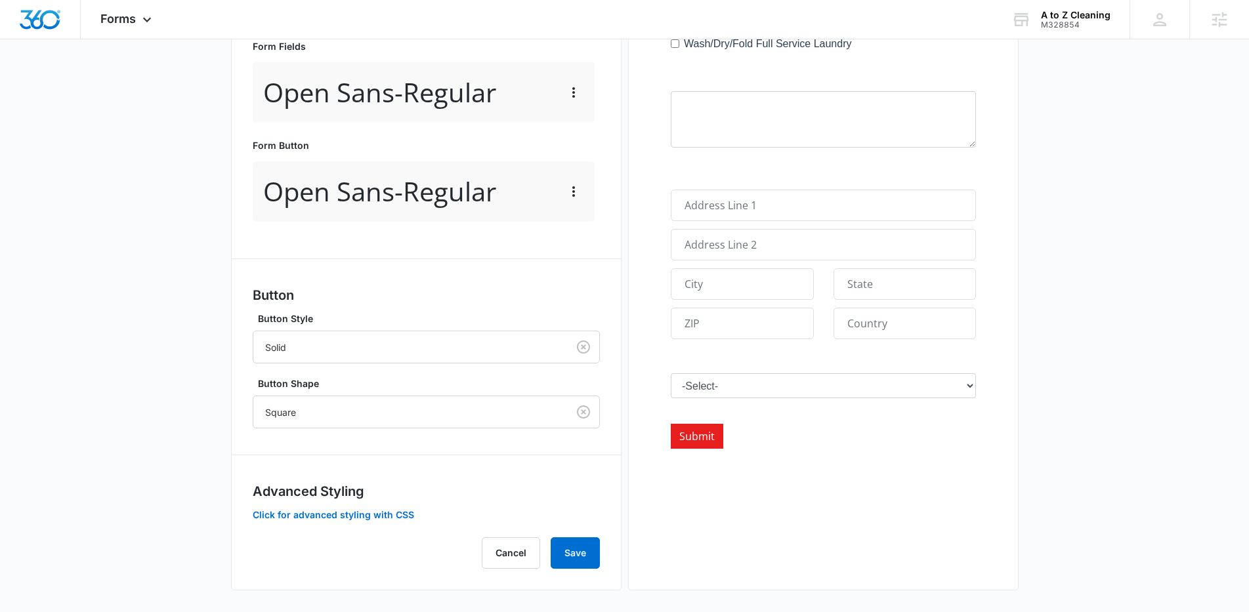
scroll to position [535, 0]
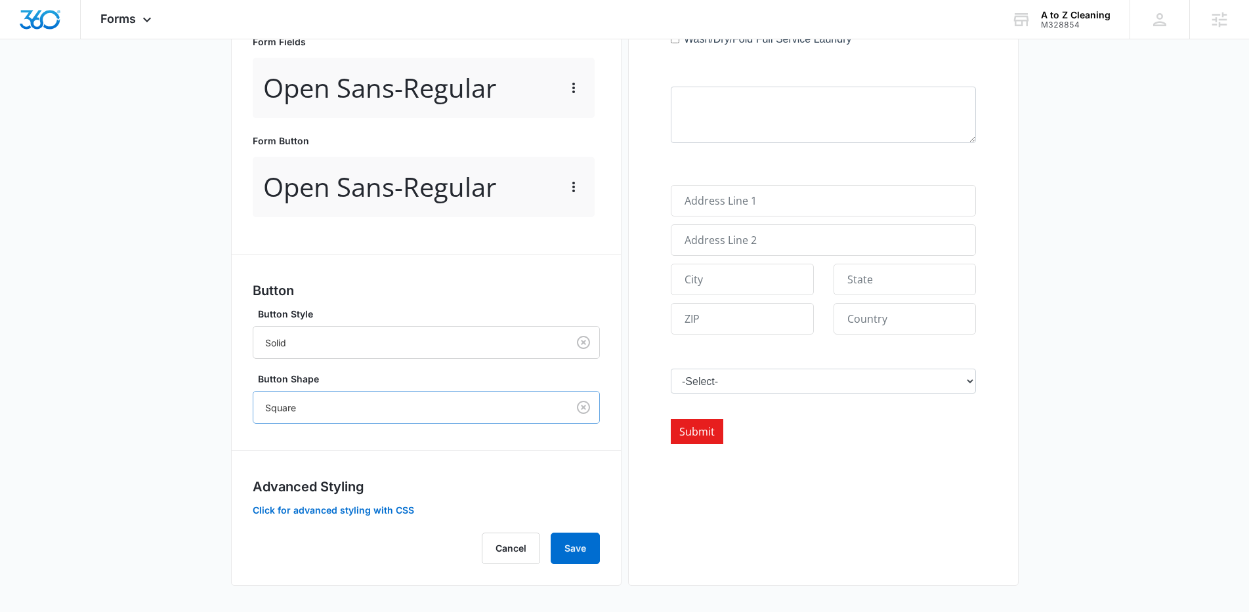
click at [389, 402] on div at bounding box center [407, 408] width 285 height 16
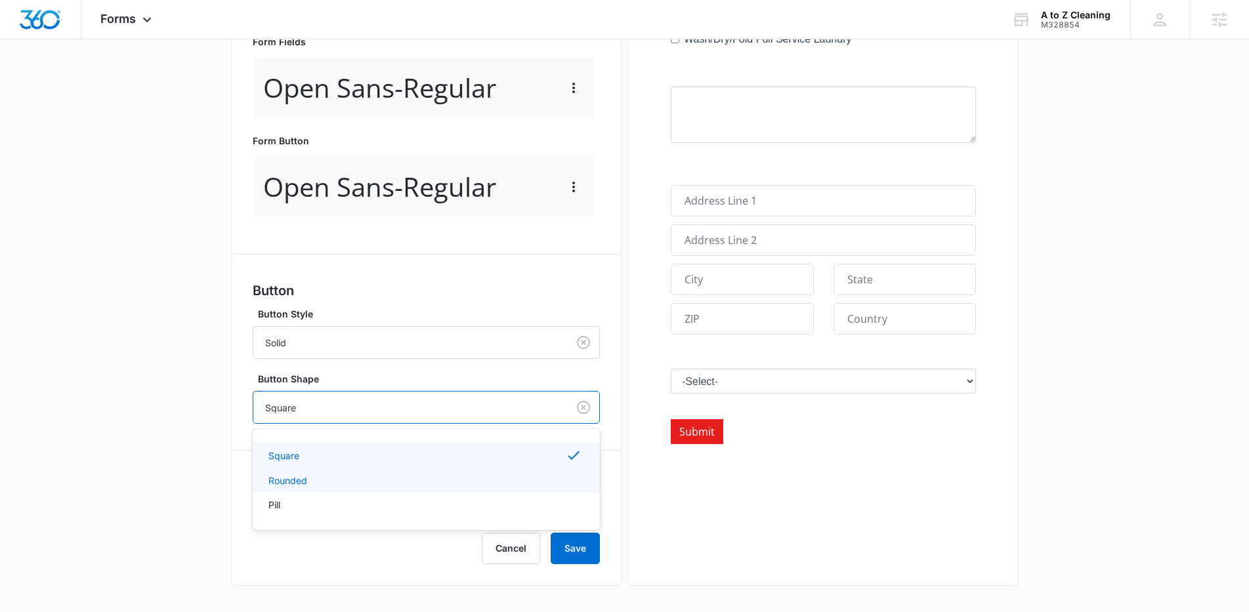
click at [363, 476] on div "Rounded" at bounding box center [424, 481] width 313 height 14
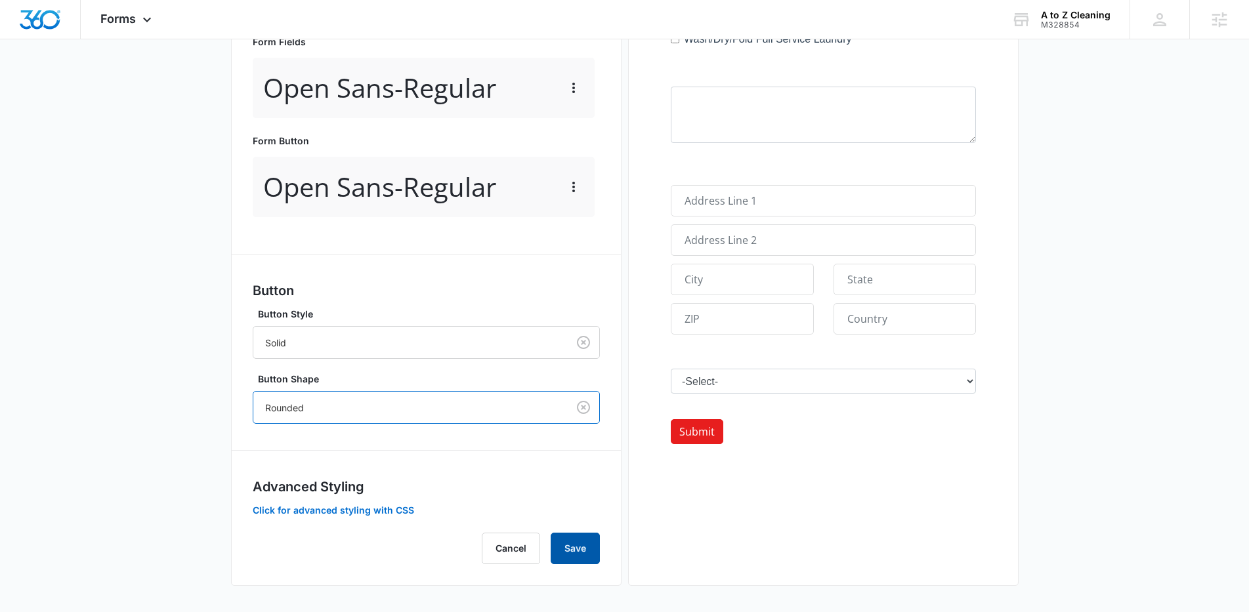
click at [581, 546] on button "Save" at bounding box center [575, 548] width 49 height 31
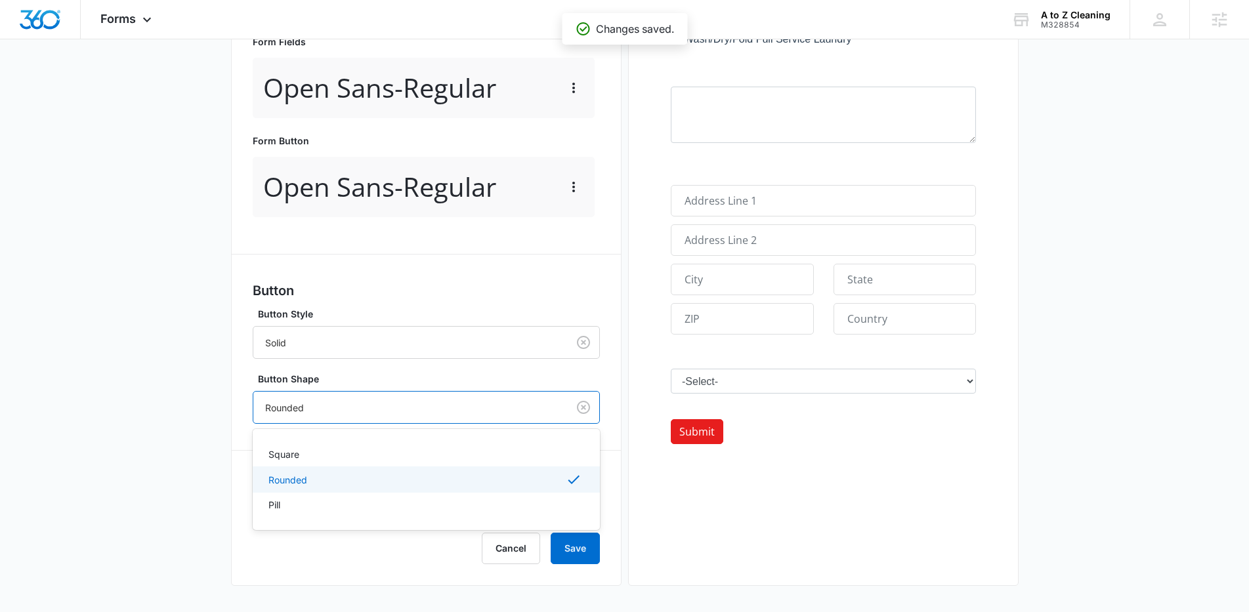
click at [444, 414] on div at bounding box center [407, 408] width 285 height 16
click at [417, 463] on div "Square" at bounding box center [426, 454] width 347 height 24
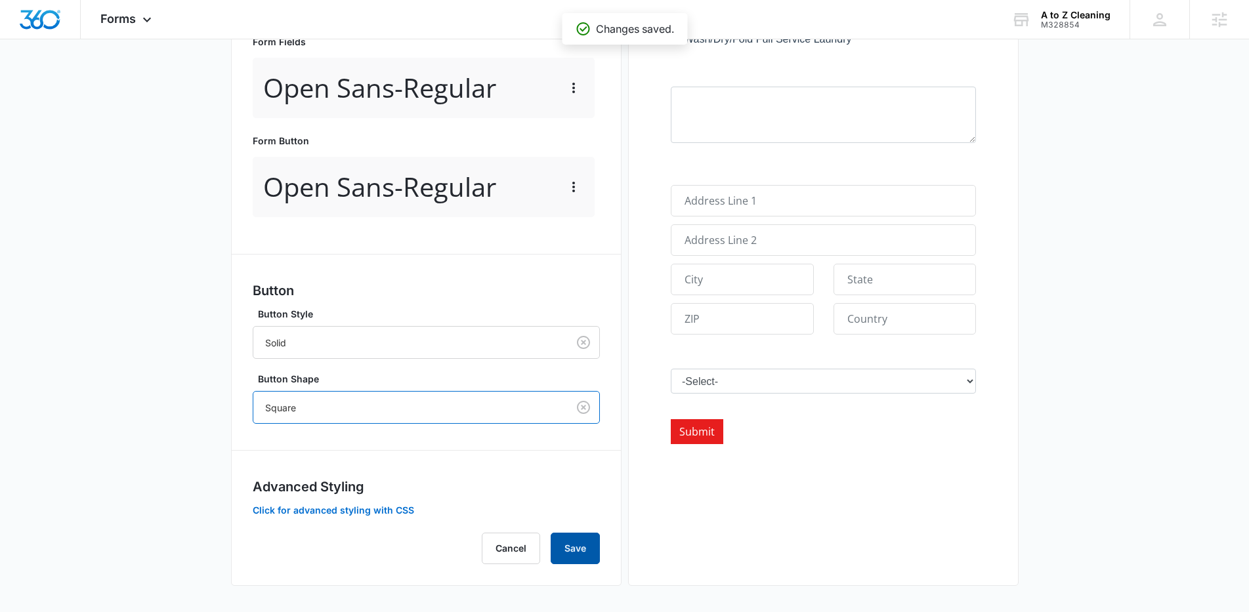
click at [568, 545] on button "Save" at bounding box center [575, 548] width 49 height 31
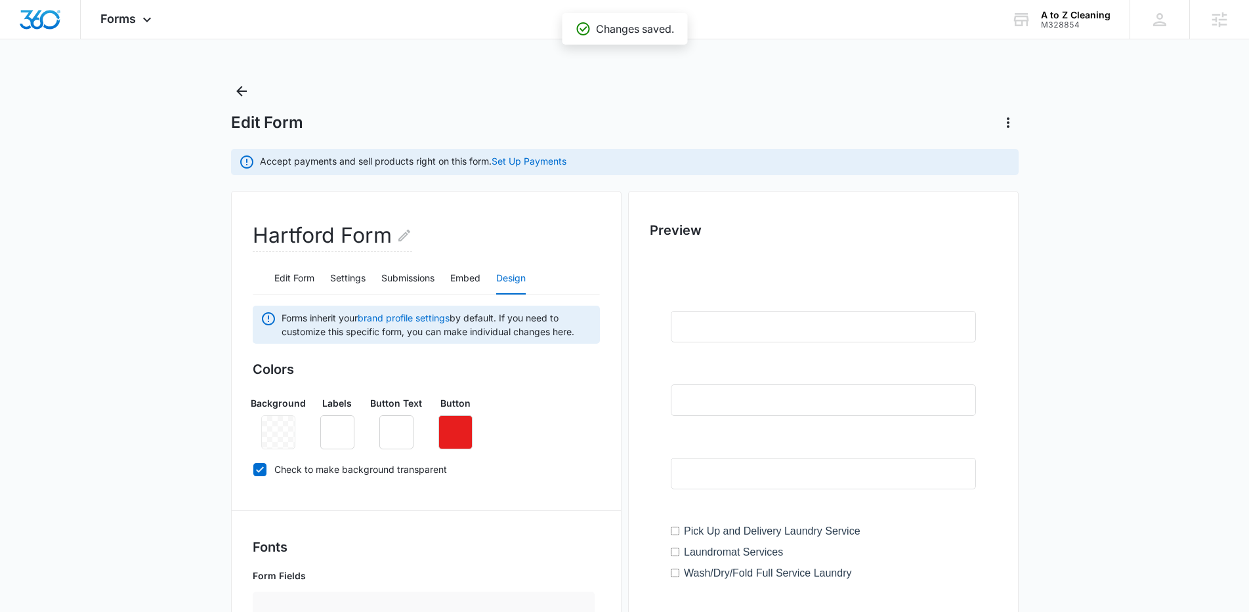
scroll to position [0, 0]
click at [133, 9] on div "Forms Apps Reputation Websites Forms CRM Email Social Content Ads Intelligence …" at bounding box center [128, 19] width 94 height 39
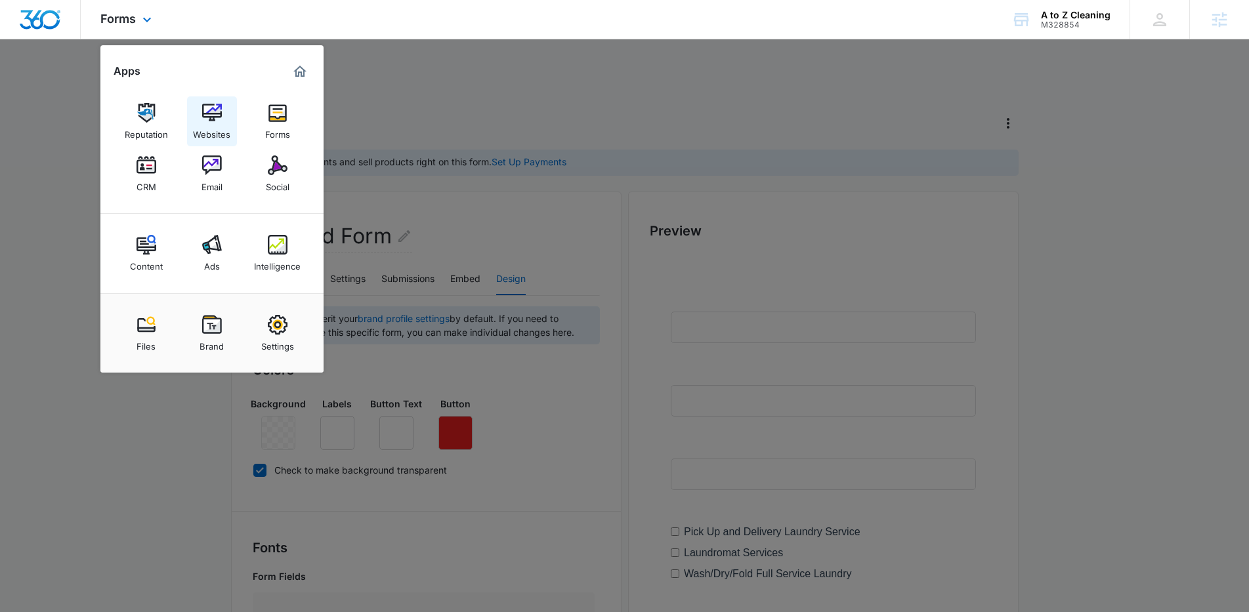
click at [229, 139] on div "Websites" at bounding box center [211, 131] width 37 height 17
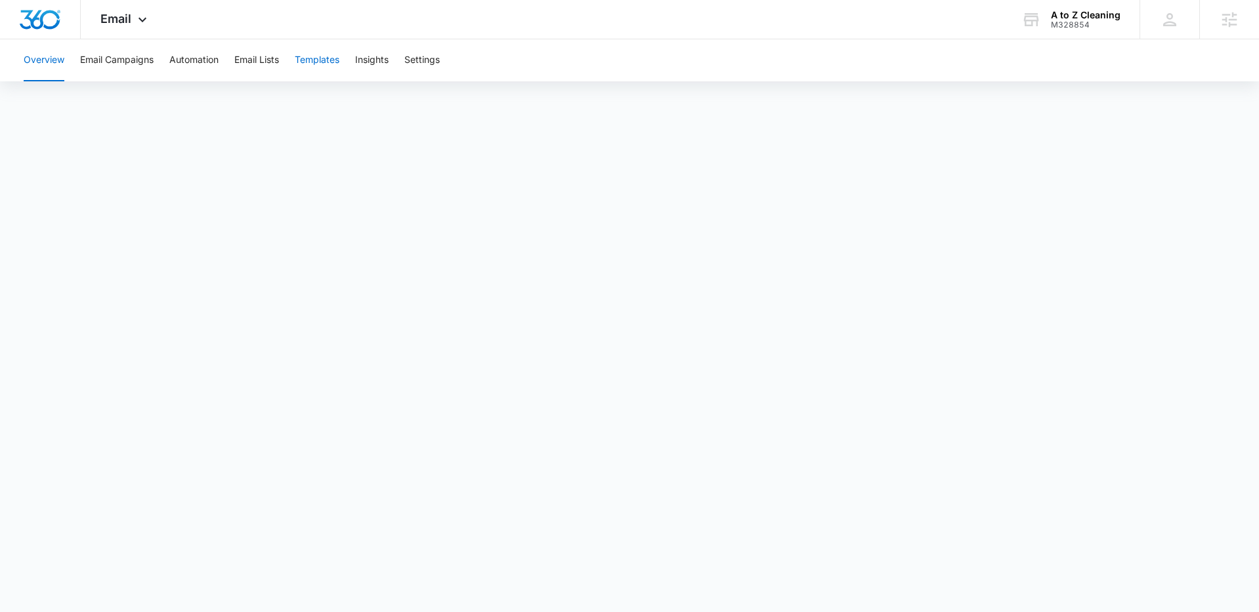
click at [331, 54] on button "Templates" at bounding box center [317, 60] width 45 height 42
